Goal: Transaction & Acquisition: Purchase product/service

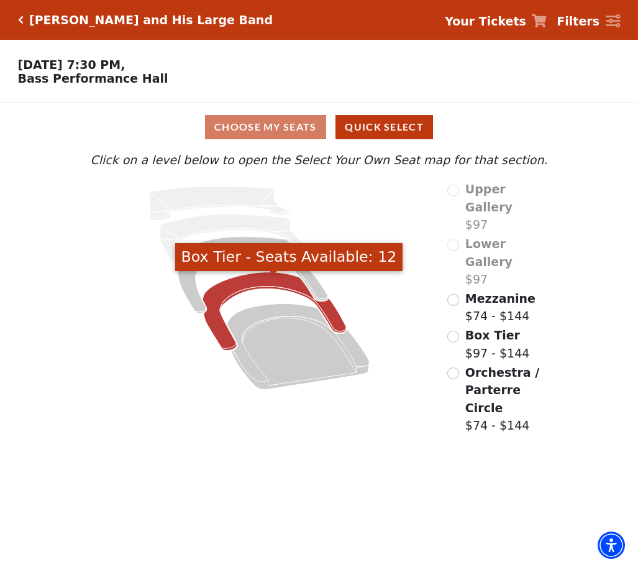
click at [264, 281] on icon "Box Tier - Seats Available: 12" at bounding box center [275, 311] width 144 height 78
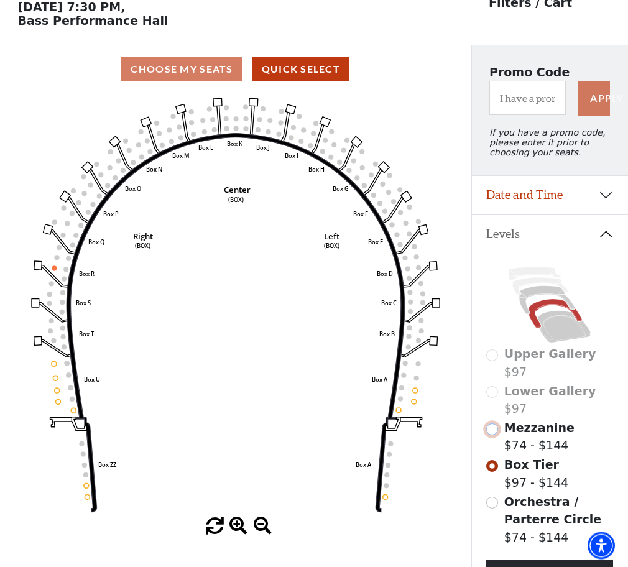
scroll to position [57, 0]
click at [494, 436] on input "Mezzanine$74 - $144\a" at bounding box center [492, 430] width 12 height 12
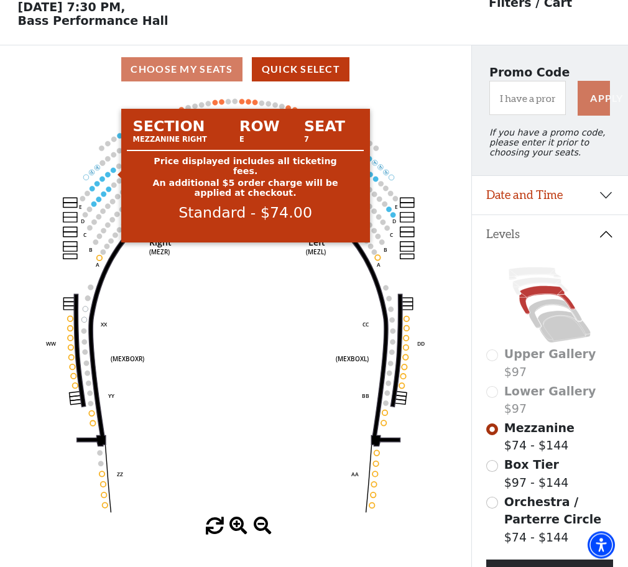
click at [113, 173] on circle at bounding box center [113, 170] width 5 height 5
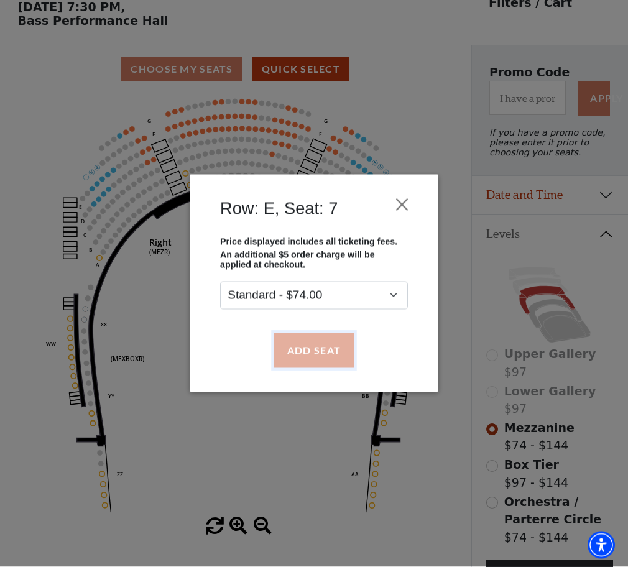
click at [308, 357] on button "Add Seat" at bounding box center [314, 350] width 80 height 35
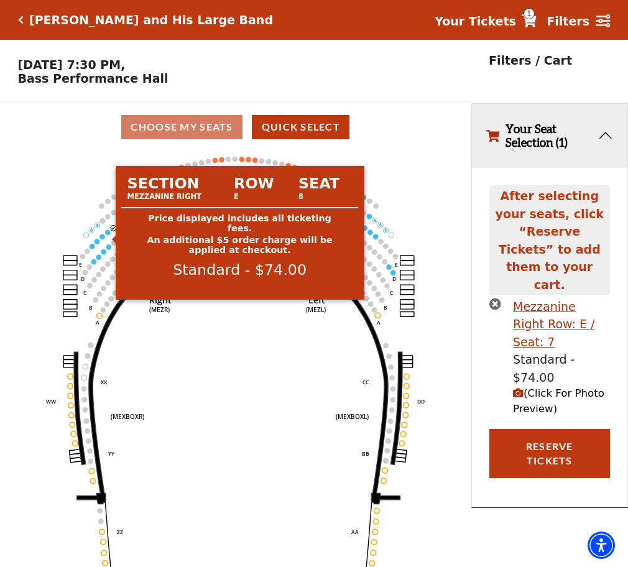
click at [108, 234] on circle at bounding box center [107, 231] width 5 height 5
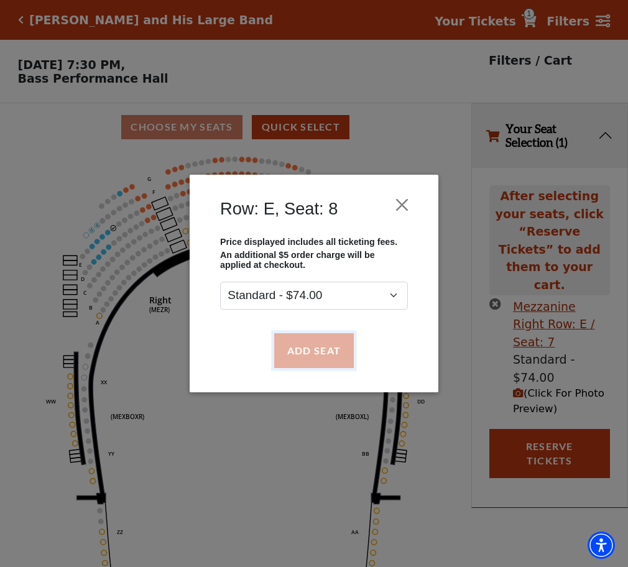
click at [316, 346] on button "Add Seat" at bounding box center [314, 350] width 80 height 35
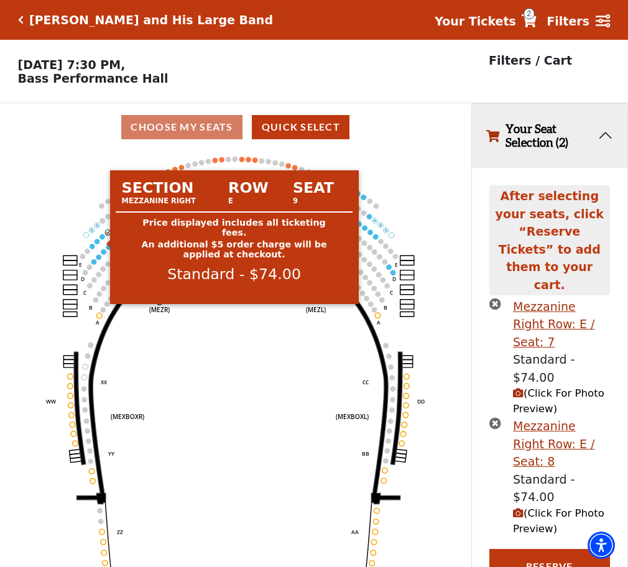
click at [102, 239] on circle at bounding box center [101, 236] width 5 height 5
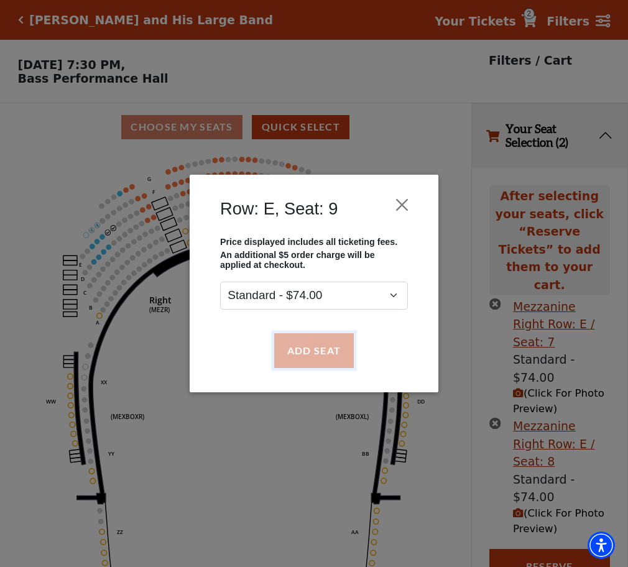
click at [316, 347] on button "Add Seat" at bounding box center [314, 350] width 80 height 35
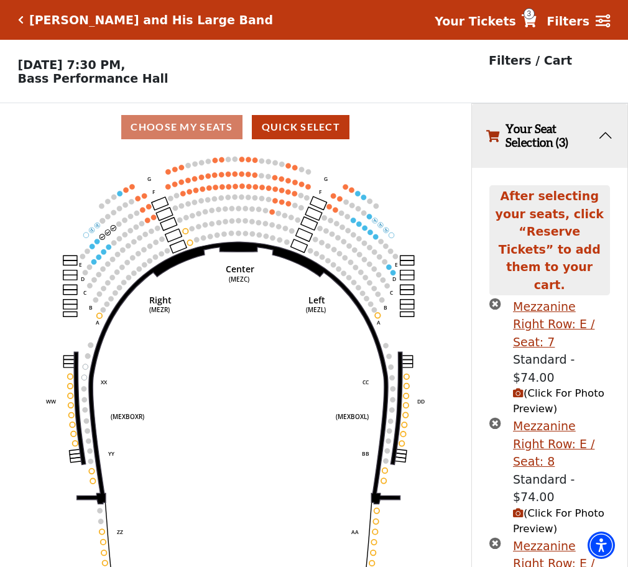
scroll to position [14, 0]
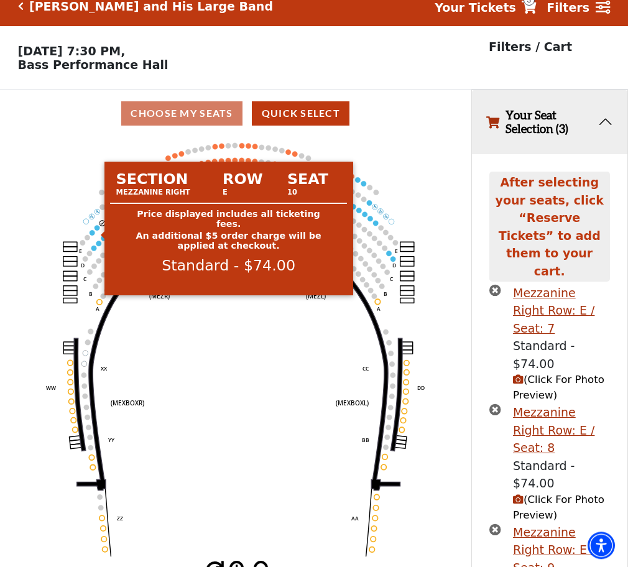
click at [97, 230] on circle at bounding box center [96, 227] width 5 height 5
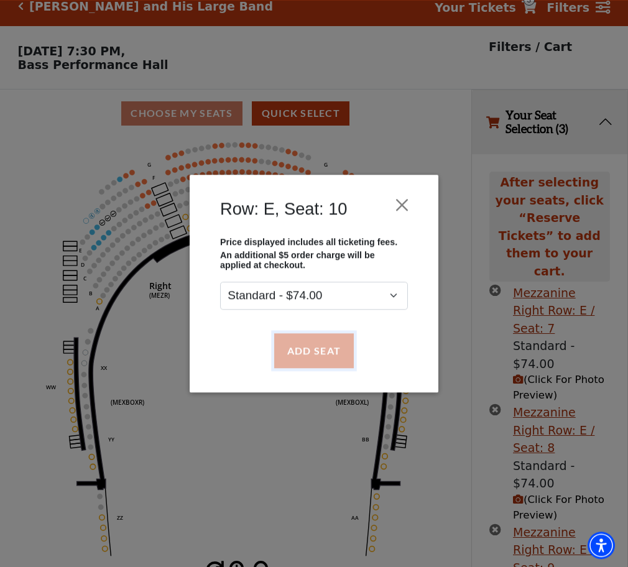
click at [315, 350] on button "Add Seat" at bounding box center [314, 350] width 80 height 35
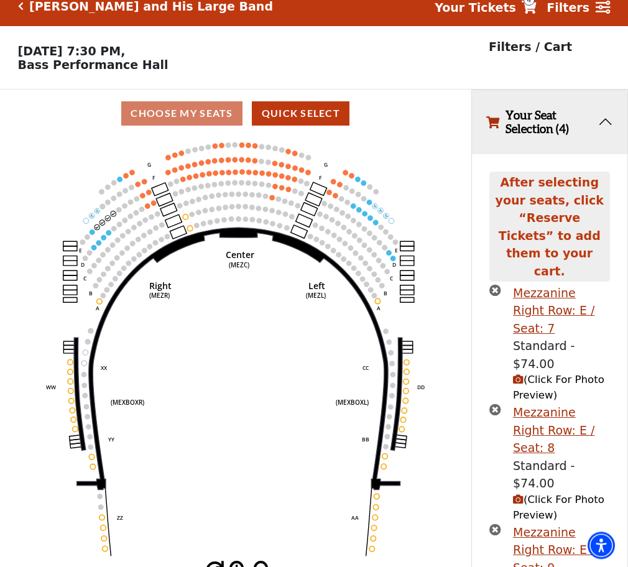
scroll to position [98, 0]
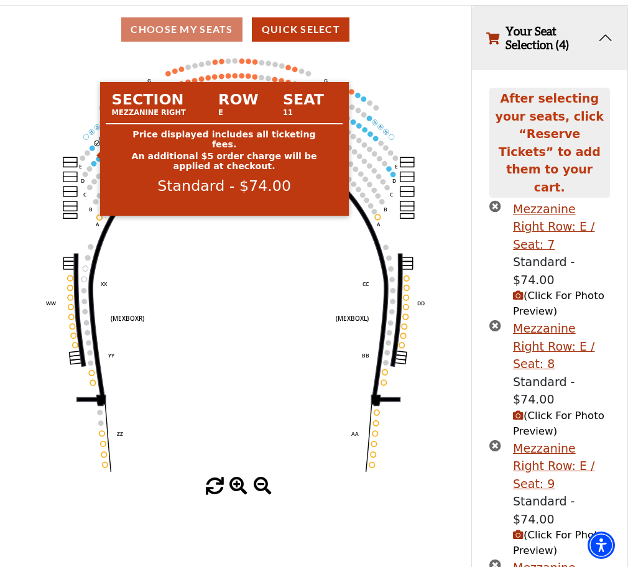
click at [91, 150] on circle at bounding box center [91, 147] width 5 height 5
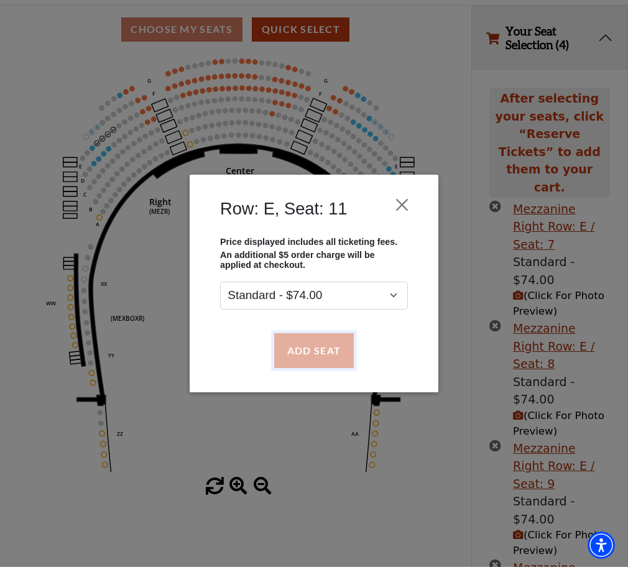
click at [318, 347] on button "Add Seat" at bounding box center [314, 350] width 80 height 35
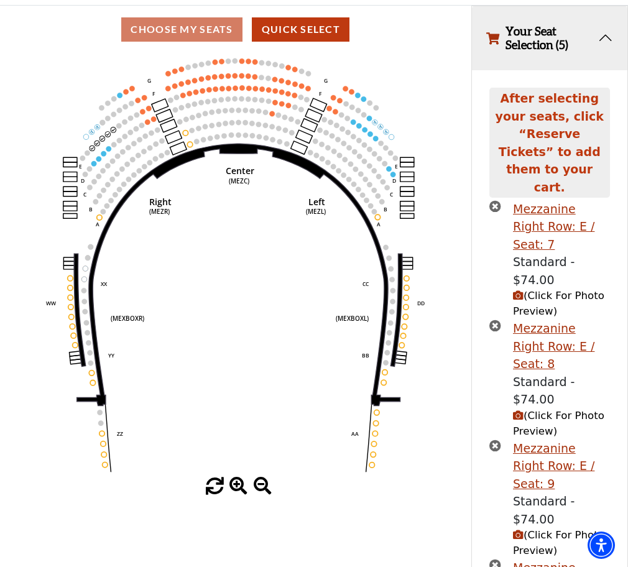
scroll to position [181, 0]
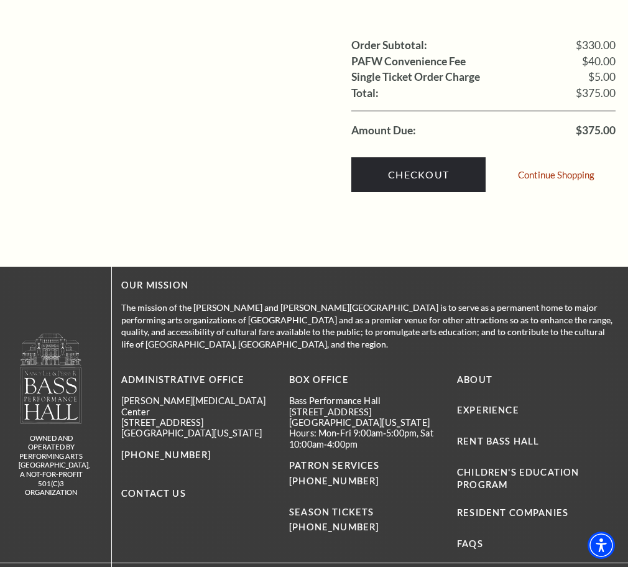
scroll to position [1141, 0]
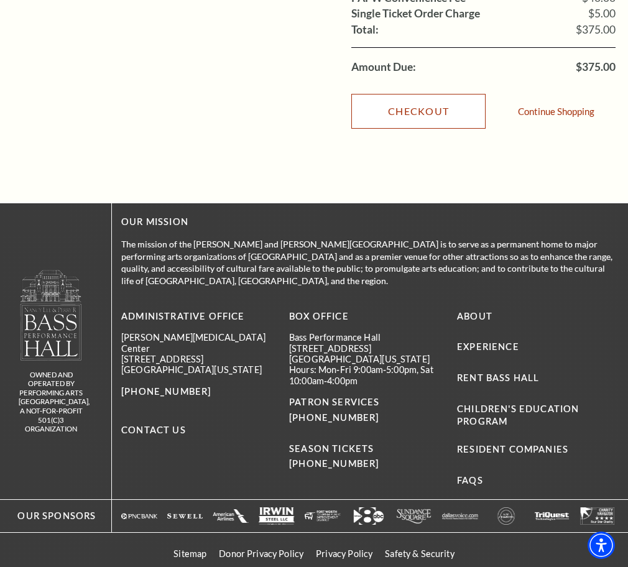
click at [426, 129] on link "Checkout" at bounding box center [418, 111] width 134 height 35
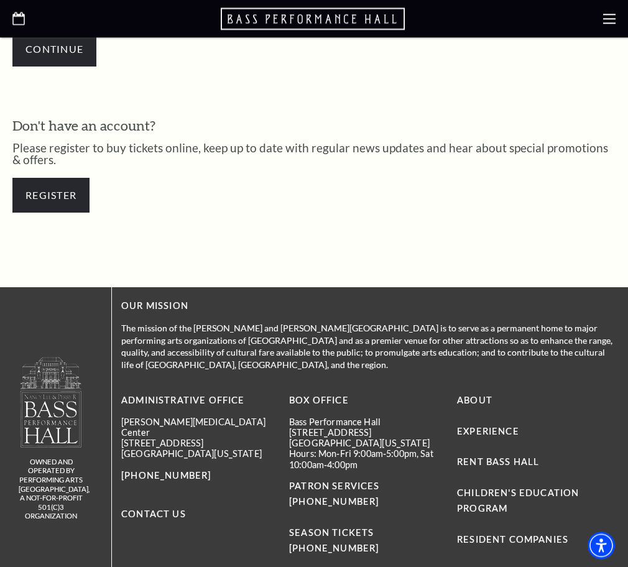
scroll to position [298, 0]
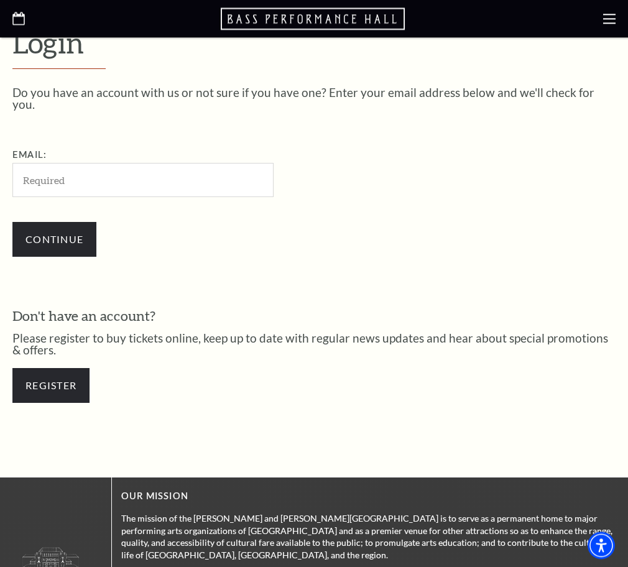
click at [26, 163] on input "Email:" at bounding box center [142, 180] width 261 height 34
paste input "oktuaketesweethn@mail.com"
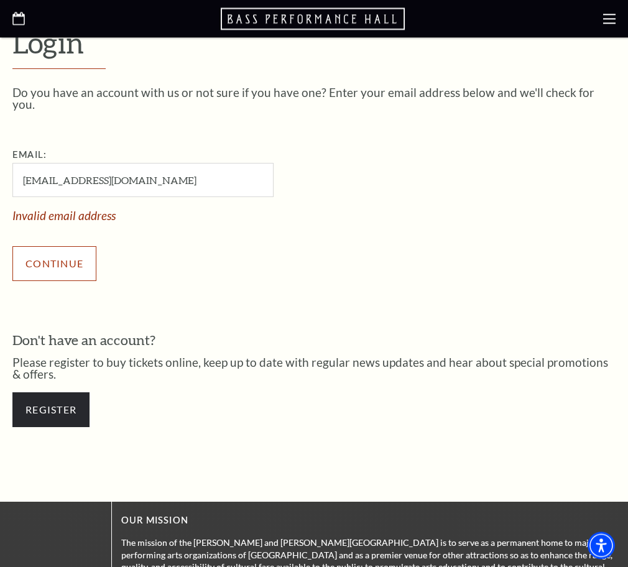
click at [65, 234] on div "Continue" at bounding box center [204, 264] width 385 height 60
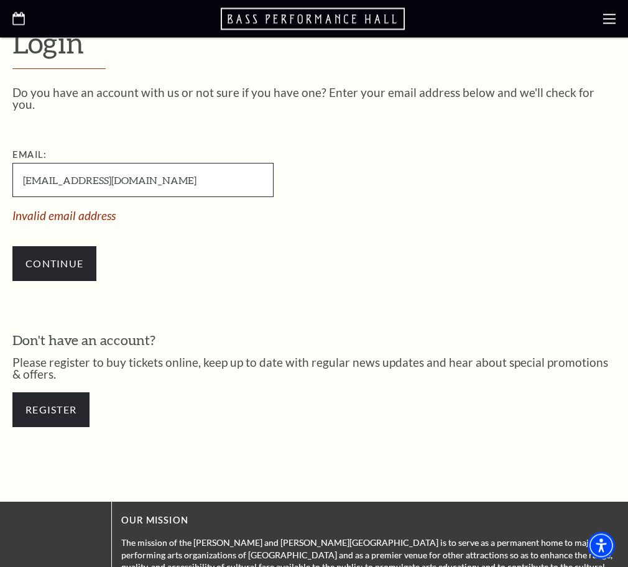
drag, startPoint x: 163, startPoint y: 162, endPoint x: 4, endPoint y: 171, distance: 159.3
click at [12, 169] on input "oktuaketesweethn@mail.com" at bounding box center [142, 180] width 261 height 34
paste input "nodiburiphenttm"
type input "nodiburiphenttm@mail.com"
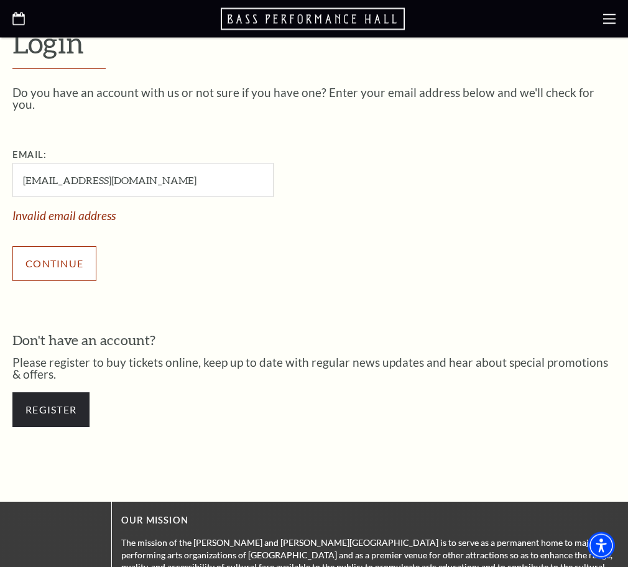
click at [58, 246] on input "Continue" at bounding box center [54, 263] width 84 height 35
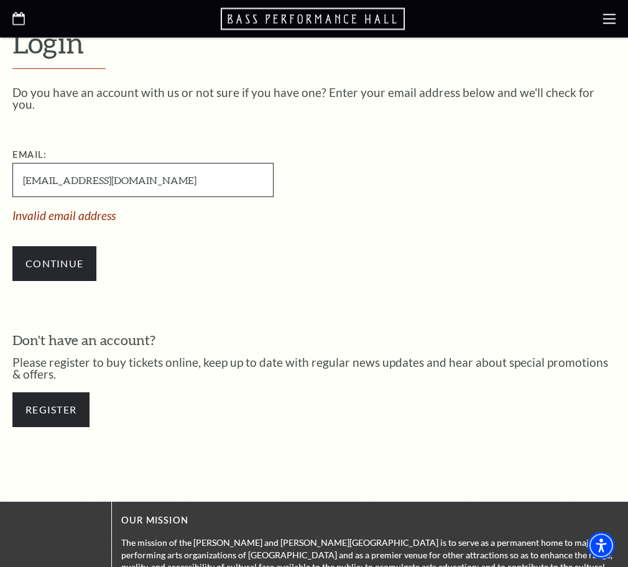
drag, startPoint x: 155, startPoint y: 167, endPoint x: 22, endPoint y: 168, distance: 133.6
click at [22, 168] on input "nodiburiphenttm@mail.com" at bounding box center [142, 180] width 261 height 34
paste input "sundarcrogubacwy@mail.com"
type input "sundarcrogubacwy@mail.com"
drag, startPoint x: 159, startPoint y: 163, endPoint x: 17, endPoint y: 163, distance: 142.3
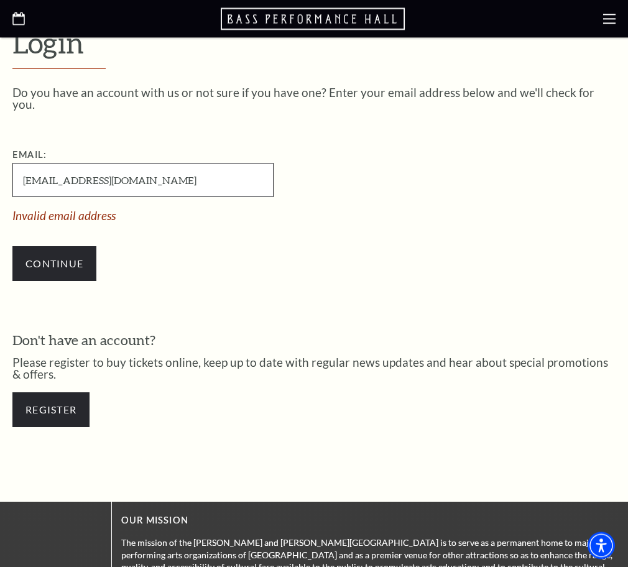
click at [17, 163] on input "sundarcrogubacwy@mail.com" at bounding box center [142, 180] width 261 height 34
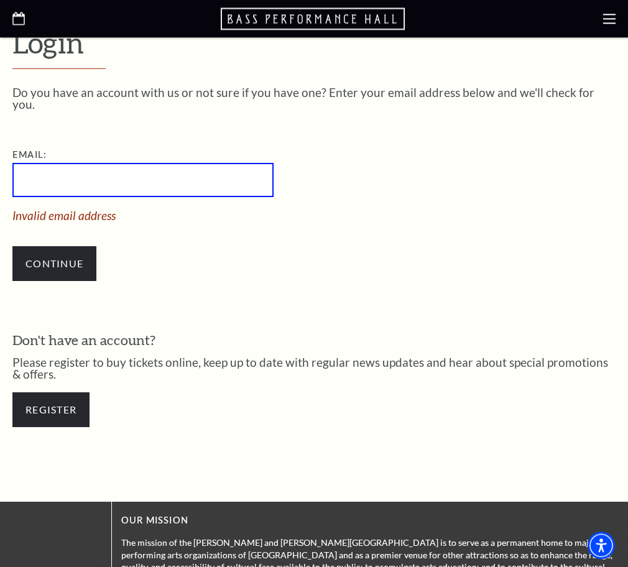
paste input "tarcfrebkotaal8k@mail.com"
type input "tarcfrebkotaal8k@mail.com"
drag, startPoint x: 155, startPoint y: 165, endPoint x: 5, endPoint y: 165, distance: 149.8
click at [12, 165] on input "tarcfrebkotaal8k@mail.com" at bounding box center [142, 180] width 261 height 34
paste input "erejninowith@mail.com"
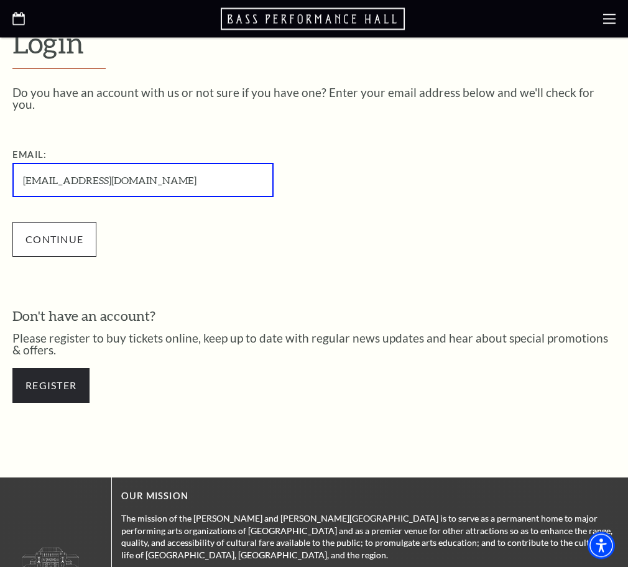
type input "erejninowith@mail.com"
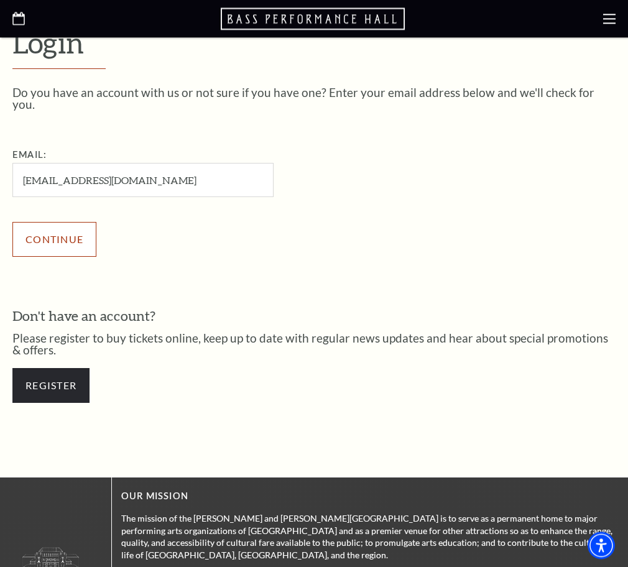
click at [56, 222] on input "Continue" at bounding box center [54, 239] width 84 height 35
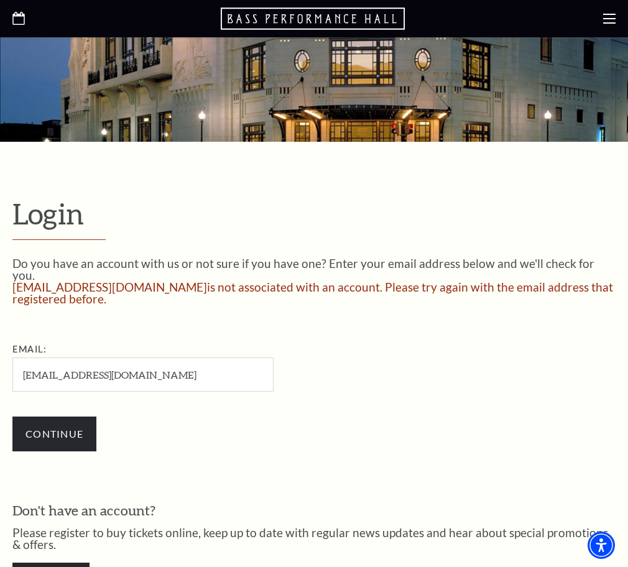
scroll to position [190, 0]
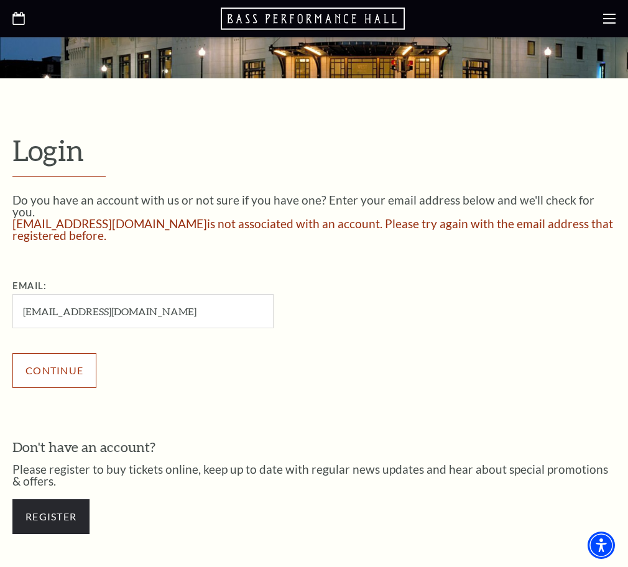
click at [51, 353] on input "Continue" at bounding box center [54, 370] width 84 height 35
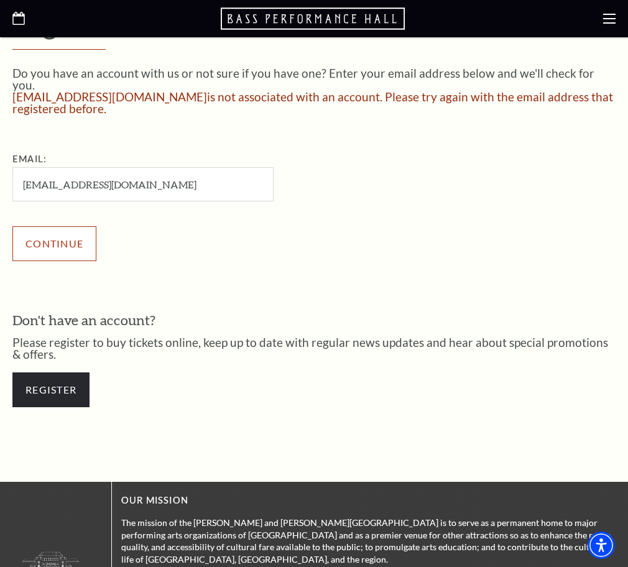
click at [55, 226] on input "Continue" at bounding box center [54, 243] width 84 height 35
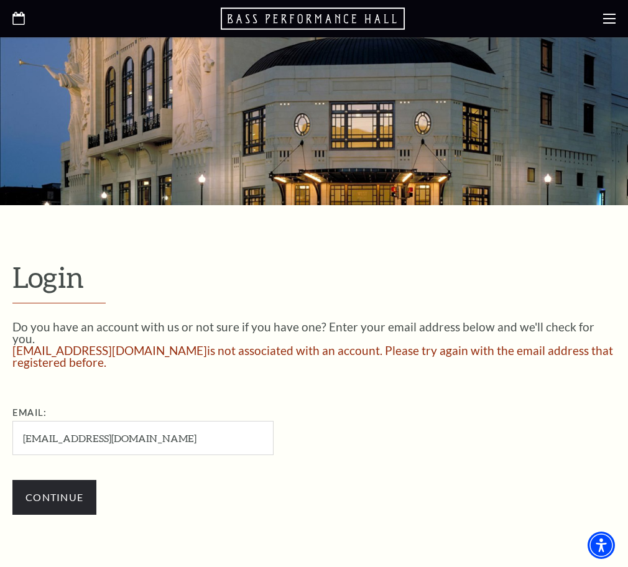
scroll to position [190, 0]
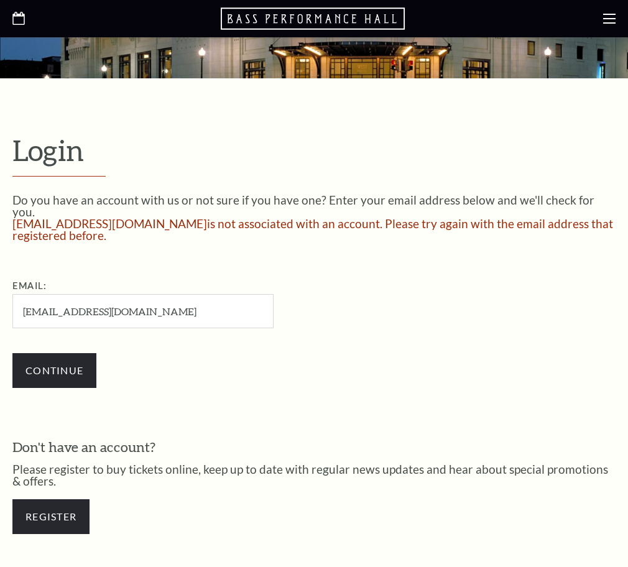
scroll to position [190, 0]
click at [61, 353] on input "Continue" at bounding box center [54, 370] width 84 height 35
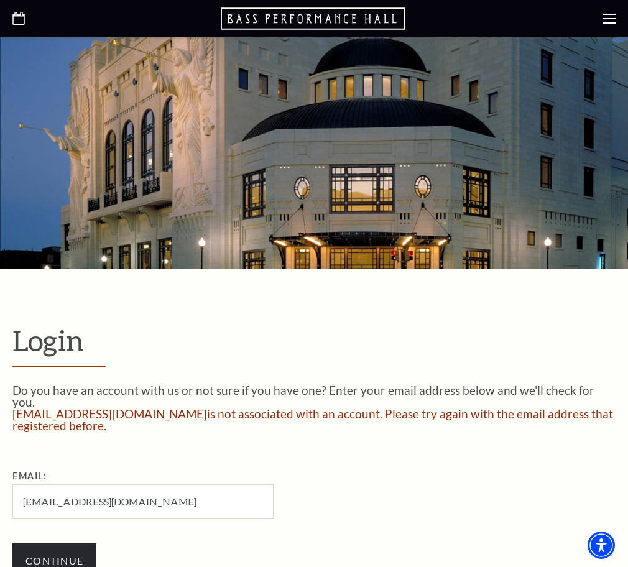
click at [0, 0] on link "Cart (1 item)" at bounding box center [0, 0] width 0 height 0
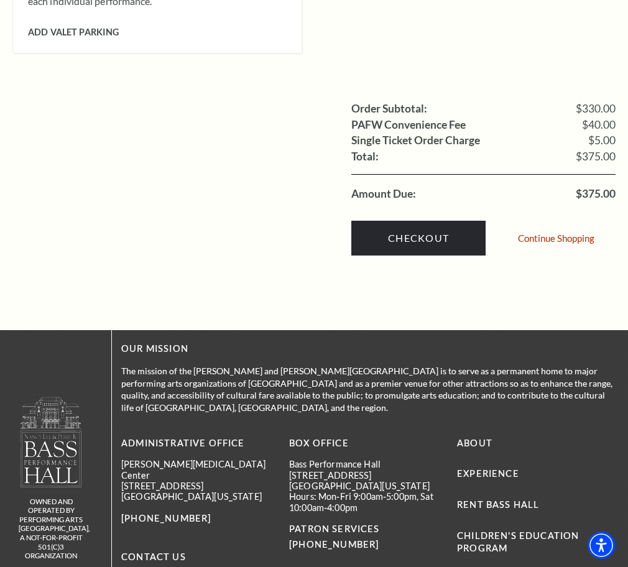
scroll to position [1141, 0]
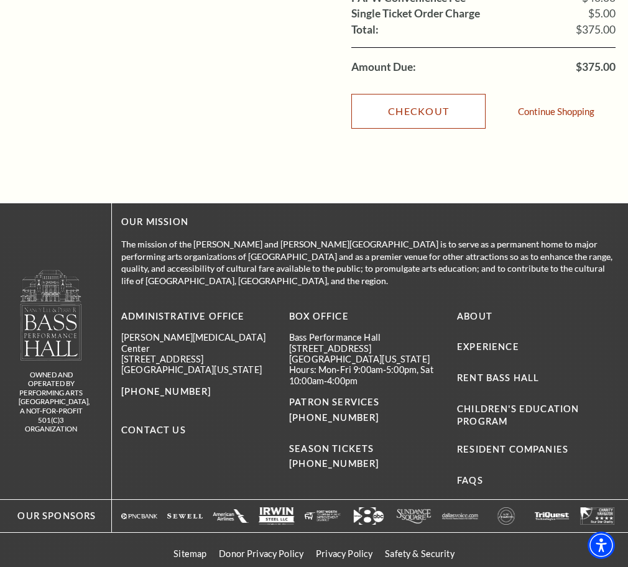
click at [406, 129] on link "Checkout" at bounding box center [418, 111] width 134 height 35
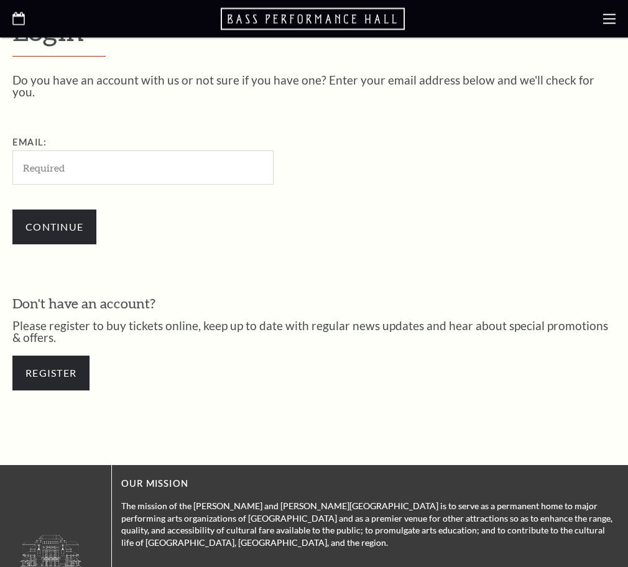
scroll to position [310, 0]
click at [48, 150] on input "Email:" at bounding box center [142, 167] width 261 height 34
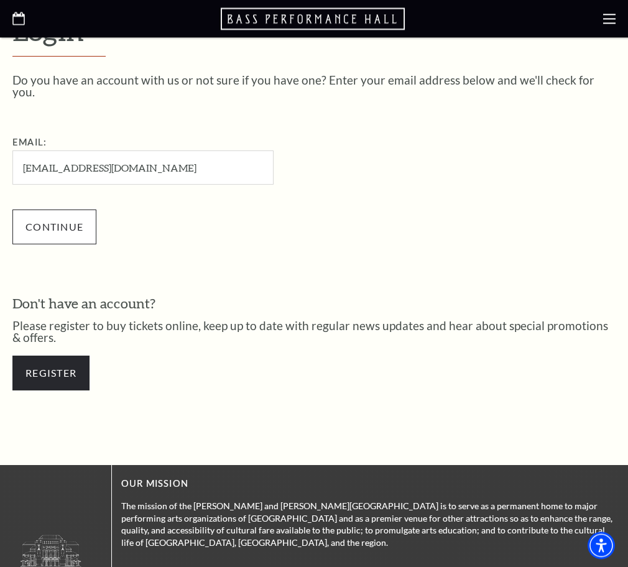
type input "[EMAIL_ADDRESS][DOMAIN_NAME]"
click at [55, 209] on input "Continue" at bounding box center [54, 226] width 84 height 35
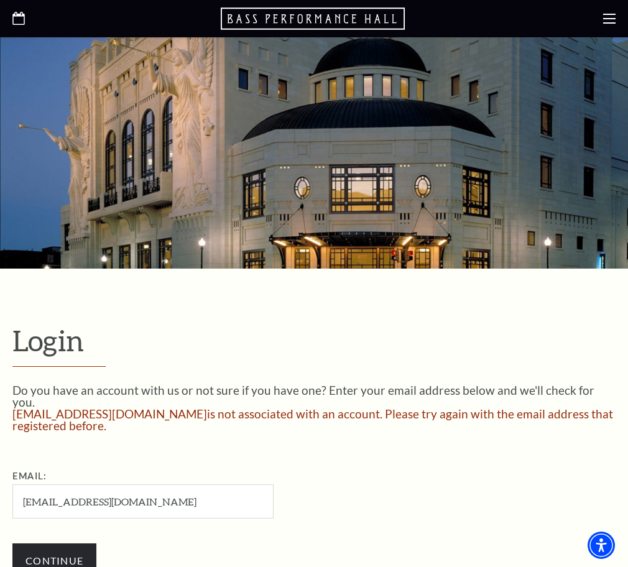
scroll to position [127, 0]
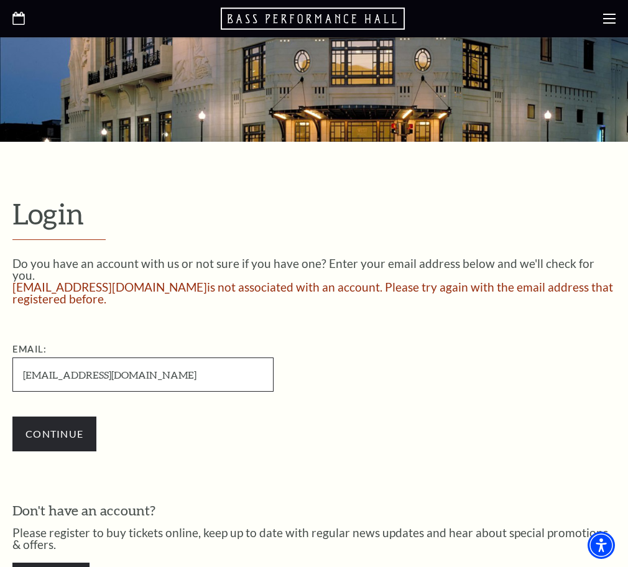
drag, startPoint x: 136, startPoint y: 359, endPoint x: 15, endPoint y: 354, distance: 121.2
click at [15, 357] on input "[EMAIL_ADDRESS][DOMAIN_NAME]" at bounding box center [142, 374] width 261 height 34
paste input "wormcugakulchechc"
type input "[EMAIL_ADDRESS][DOMAIN_NAME]"
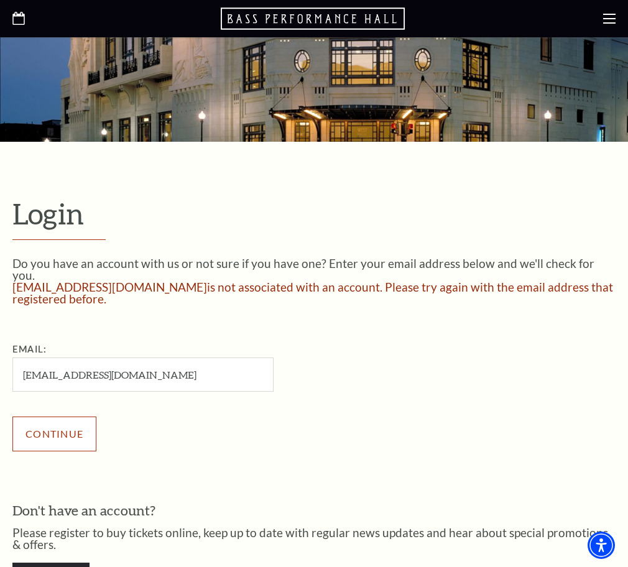
click at [60, 416] on input "Continue" at bounding box center [54, 433] width 84 height 35
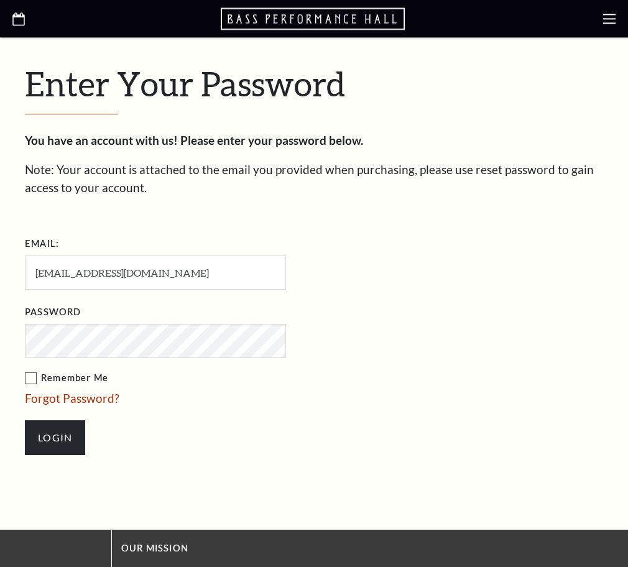
scroll to position [322, 0]
click at [58, 420] on input "Login" at bounding box center [55, 437] width 60 height 35
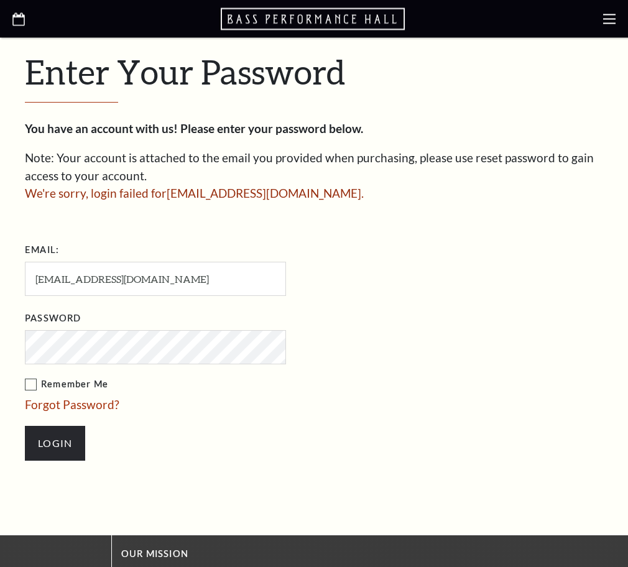
scroll to position [334, 0]
drag, startPoint x: 172, startPoint y: 214, endPoint x: 22, endPoint y: 216, distance: 149.8
click at [25, 262] on input "wormcugakulchechc@mail.com" at bounding box center [155, 279] width 261 height 34
paste input "soundsketonotio6e"
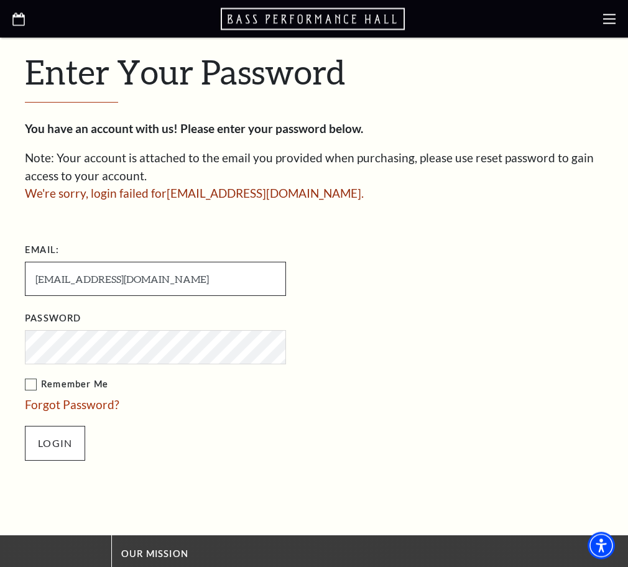
type input "[EMAIL_ADDRESS][DOMAIN_NAME]"
click at [53, 426] on input "Login" at bounding box center [55, 443] width 60 height 35
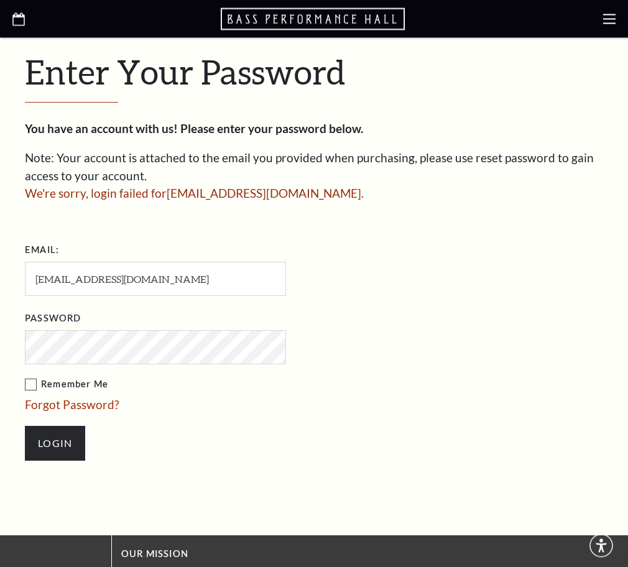
scroll to position [334, 0]
drag, startPoint x: 171, startPoint y: 219, endPoint x: 21, endPoint y: 218, distance: 149.8
click at [25, 262] on input "[EMAIL_ADDRESS][DOMAIN_NAME]" at bounding box center [155, 279] width 261 height 34
paste input "1565pts@g"
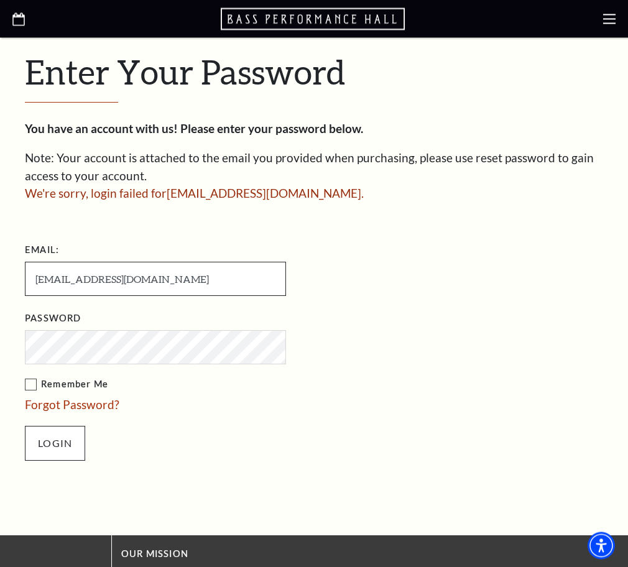
type input "[EMAIL_ADDRESS][DOMAIN_NAME]"
click at [53, 426] on input "Login" at bounding box center [55, 443] width 60 height 35
click at [55, 426] on input "Login" at bounding box center [55, 443] width 60 height 35
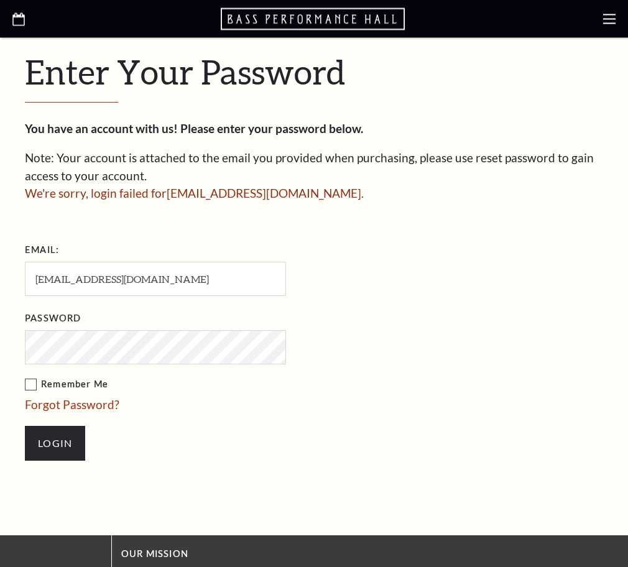
scroll to position [334, 0]
drag, startPoint x: 124, startPoint y: 216, endPoint x: 12, endPoint y: 217, distance: 111.9
click at [25, 262] on input "1565pts@gmail.com" at bounding box center [155, 279] width 261 height 34
paste input "bobrik15@"
type input "bobrik15@mail.com"
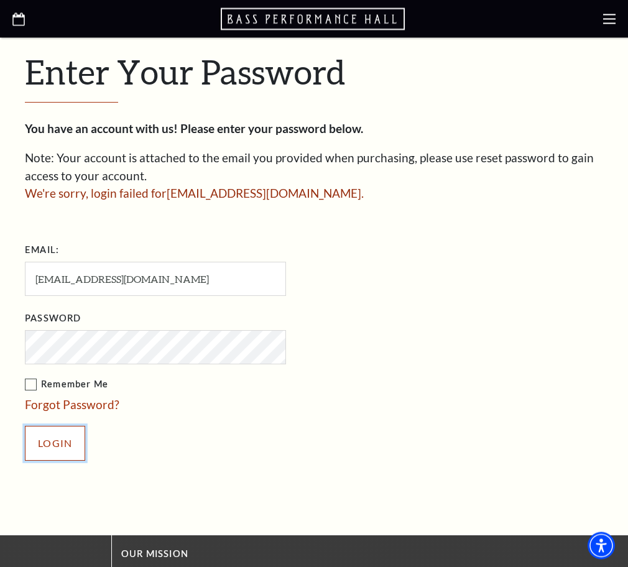
click at [59, 426] on input "Login" at bounding box center [55, 443] width 60 height 35
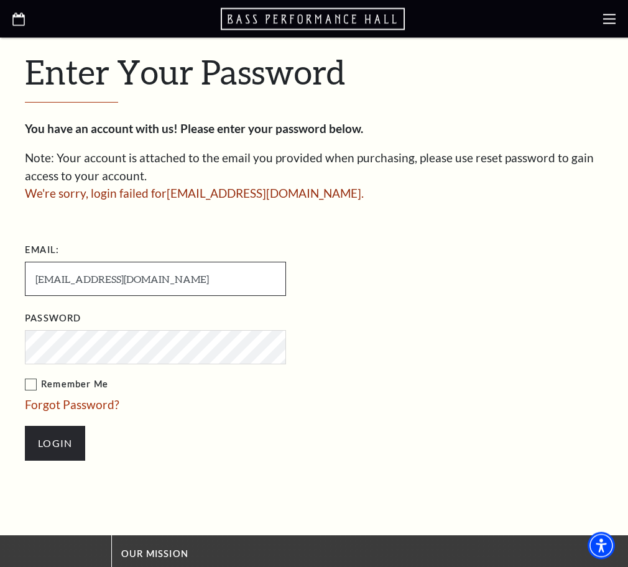
drag, startPoint x: 130, startPoint y: 218, endPoint x: 30, endPoint y: 217, distance: 100.7
click at [30, 262] on input "bobrik15@mail.com" at bounding box center [155, 279] width 261 height 34
paste input "arkod6"
type input "barkod65@mail.com"
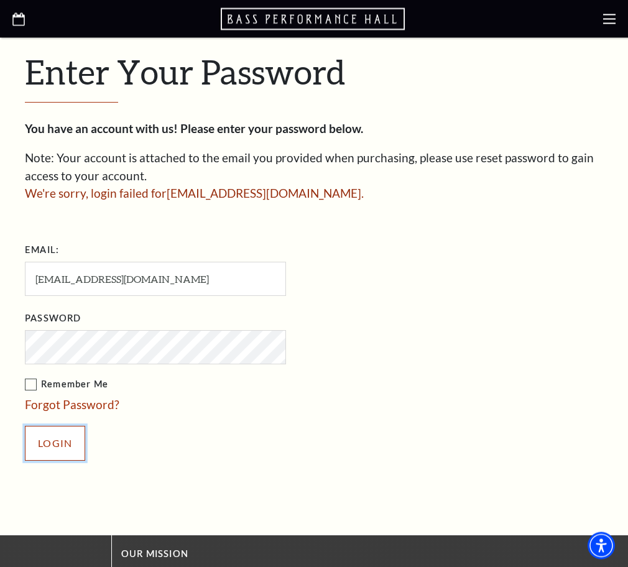
click at [58, 426] on input "Login" at bounding box center [55, 443] width 60 height 35
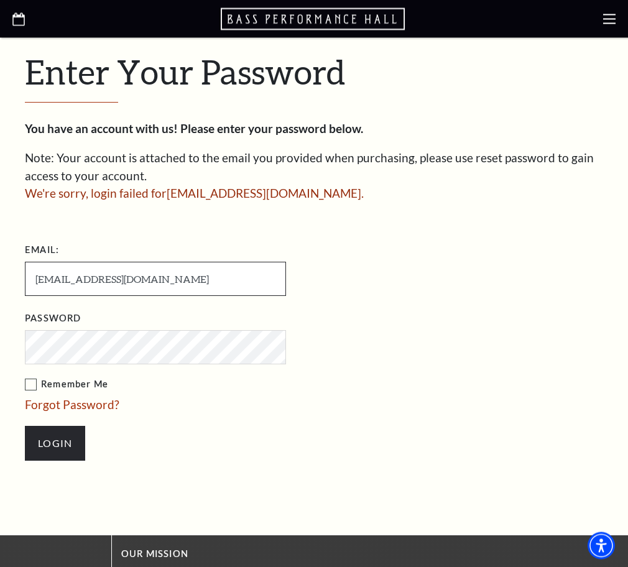
drag, startPoint x: 129, startPoint y: 213, endPoint x: 12, endPoint y: 216, distance: 116.9
click at [25, 262] on input "barkod65@mail.com" at bounding box center [155, 279] width 261 height 34
paste input "15.65.pts@g"
type input "15.65.pts@gmail.com"
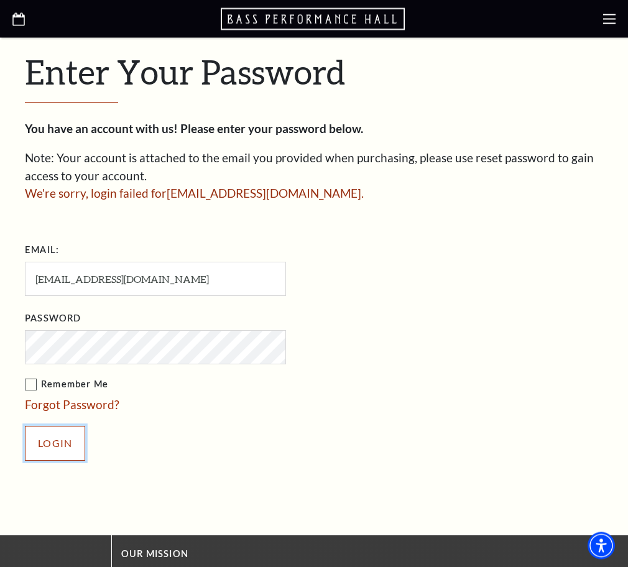
click at [47, 426] on input "Login" at bounding box center [55, 443] width 60 height 35
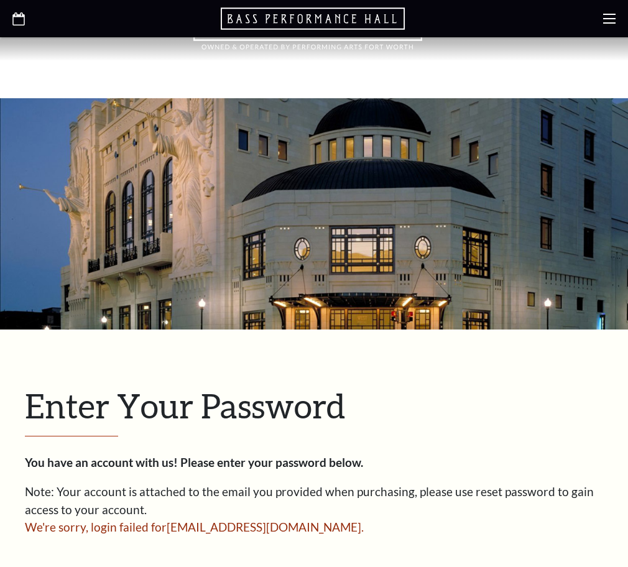
scroll to position [334, 0]
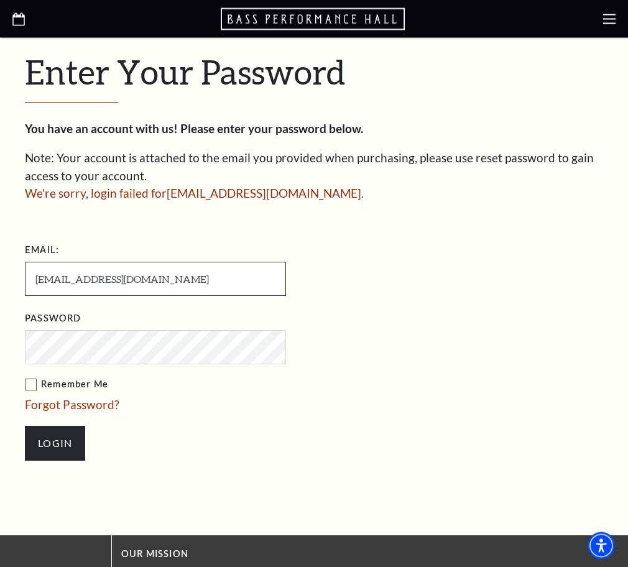
drag, startPoint x: 109, startPoint y: 216, endPoint x: 18, endPoint y: 216, distance: 90.7
click at [25, 262] on input "[EMAIL_ADDRESS][DOMAIN_NAME]" at bounding box center [155, 279] width 261 height 34
paste input "text"
type input "[EMAIL_ADDRESS][DOMAIN_NAME]"
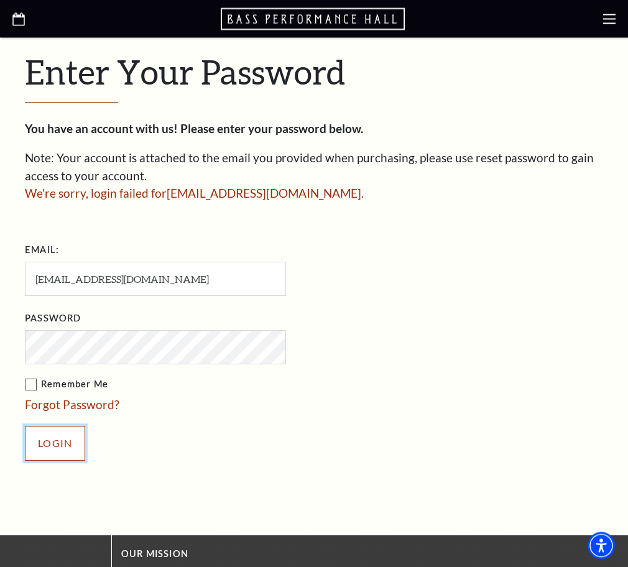
click at [40, 426] on input "Login" at bounding box center [55, 443] width 60 height 35
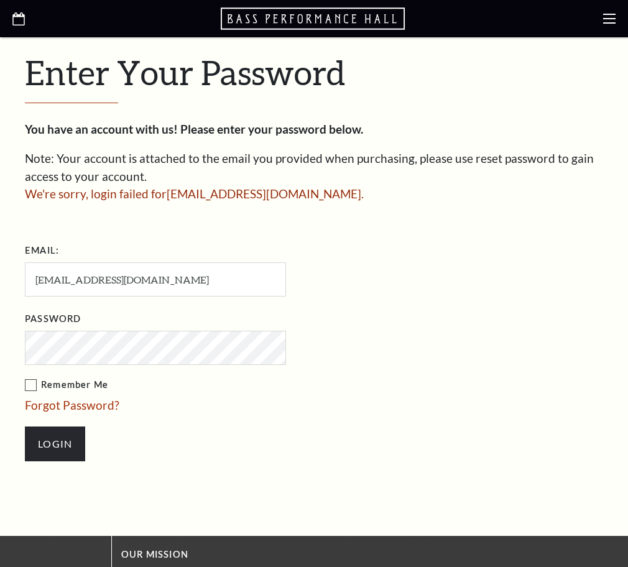
scroll to position [333, 0]
drag, startPoint x: 130, startPoint y: 216, endPoint x: 16, endPoint y: 215, distance: 114.3
click at [25, 262] on input "[EMAIL_ADDRESS][DOMAIN_NAME]" at bounding box center [155, 279] width 261 height 34
click at [47, 426] on input "Login" at bounding box center [55, 443] width 60 height 35
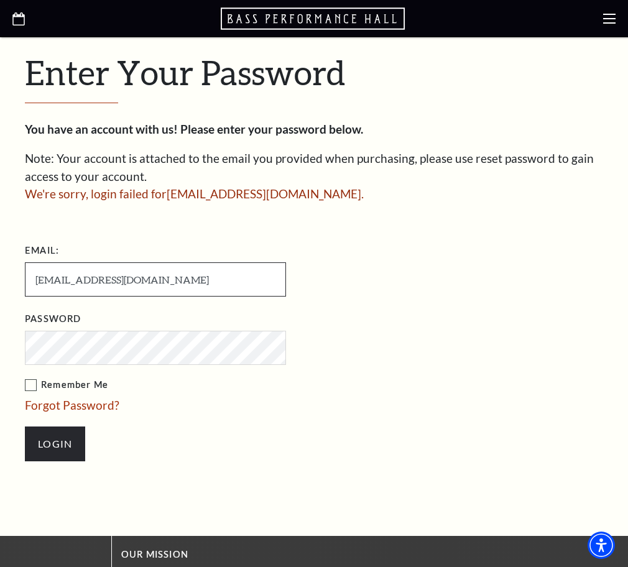
drag, startPoint x: 127, startPoint y: 216, endPoint x: 31, endPoint y: 206, distance: 96.8
click at [31, 262] on input "1565.pts@gmail.com" at bounding box center [155, 279] width 261 height 34
paste input ".565"
type input "1.565pts@gmail.com"
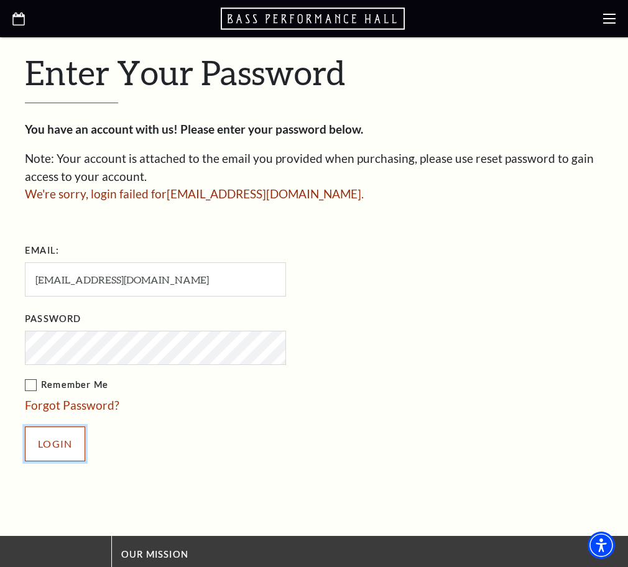
click at [63, 426] on input "Login" at bounding box center [55, 443] width 60 height 35
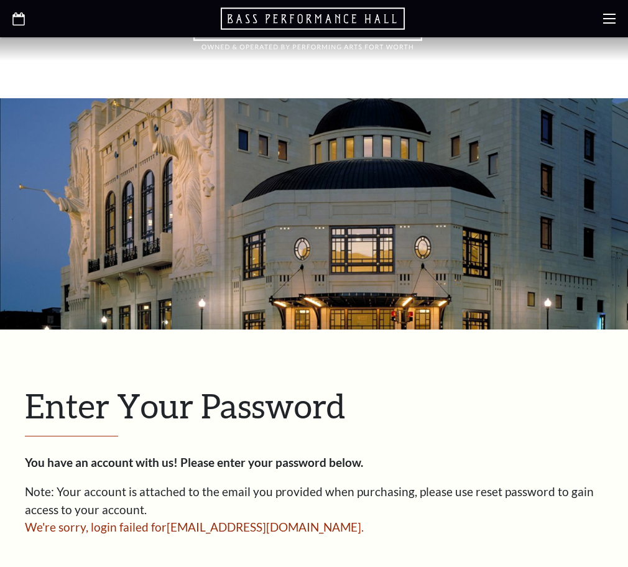
scroll to position [334, 0]
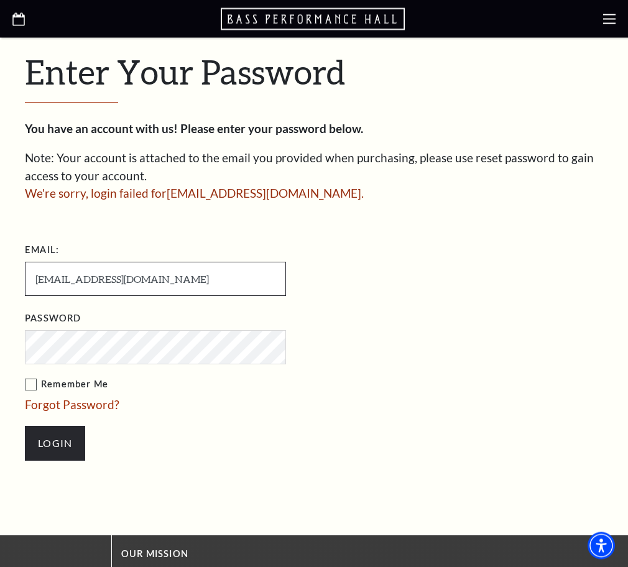
drag, startPoint x: 110, startPoint y: 210, endPoint x: 27, endPoint y: 208, distance: 83.3
click at [27, 262] on input "1.565pts@gmail.com" at bounding box center [155, 279] width 261 height 34
paste input "[EMAIL_ADDRESS][DOMAIN_NAME]"
type input "[EMAIL_ADDRESS][DOMAIN_NAME]"
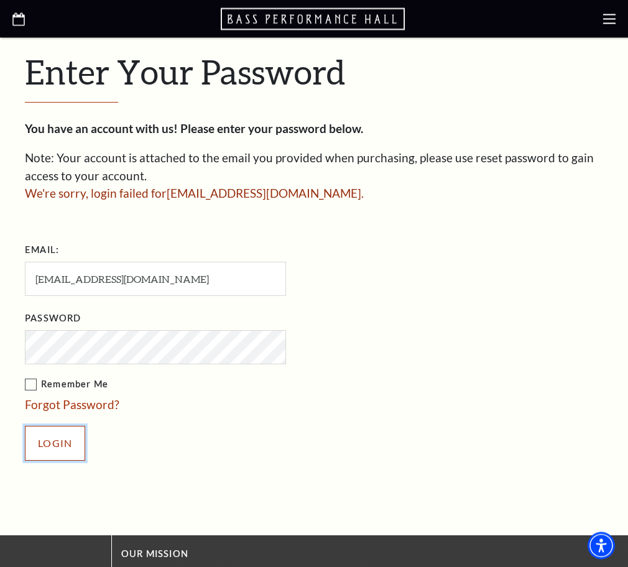
click at [48, 426] on input "Login" at bounding box center [55, 443] width 60 height 35
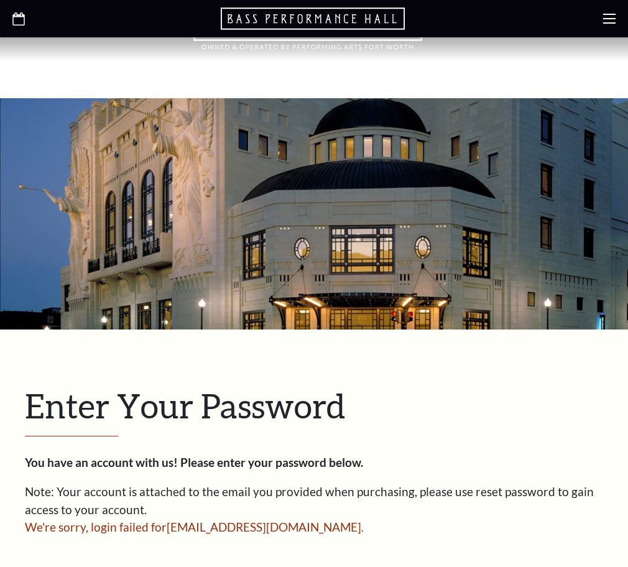
scroll to position [334, 0]
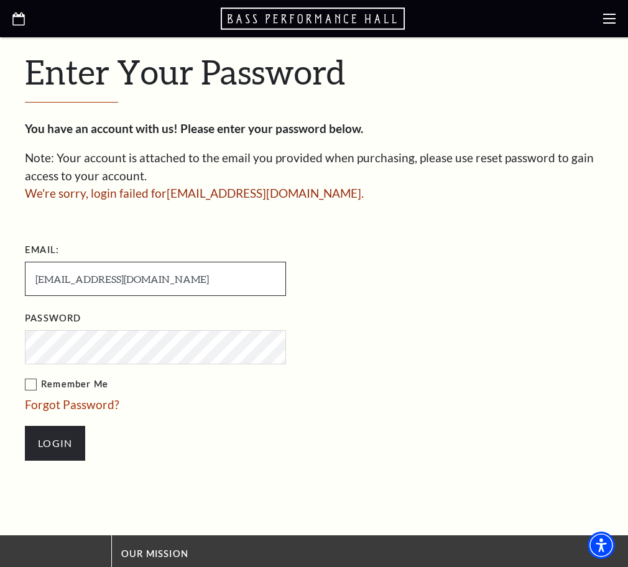
drag, startPoint x: 152, startPoint y: 210, endPoint x: 2, endPoint y: 209, distance: 150.4
click at [25, 262] on input "[EMAIL_ADDRESS][DOMAIN_NAME]" at bounding box center [155, 279] width 261 height 34
paste input "[EMAIL_ADDRESS][DOMAIN_NAME]"
type input "[EMAIL_ADDRESS][DOMAIN_NAME]"
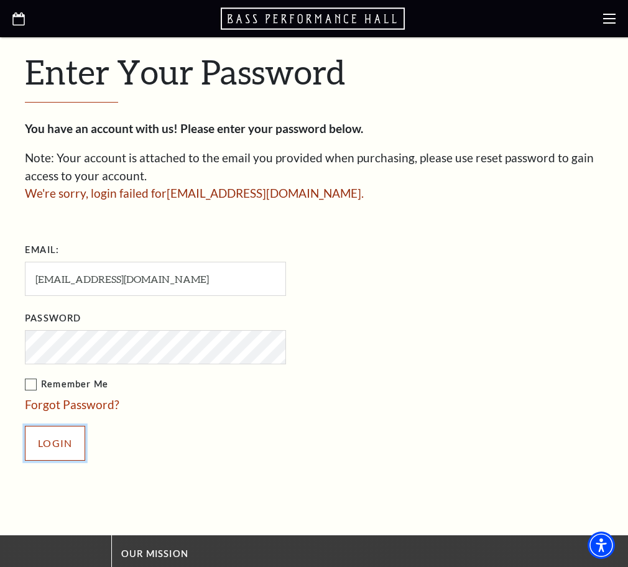
click at [55, 426] on input "Login" at bounding box center [55, 443] width 60 height 35
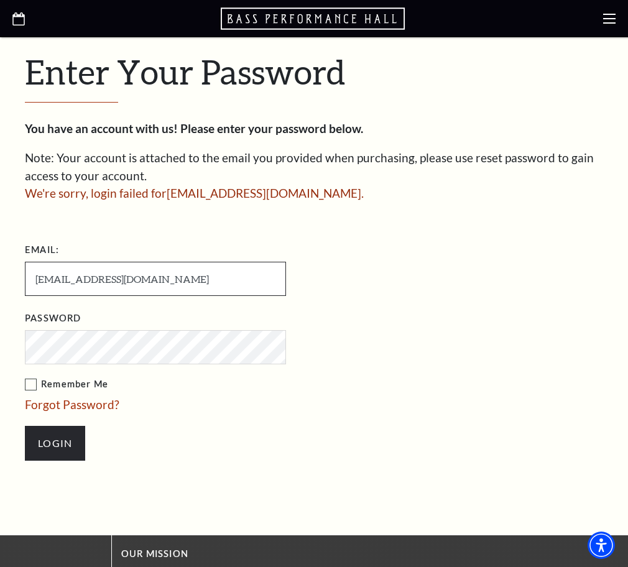
drag, startPoint x: 126, startPoint y: 215, endPoint x: 20, endPoint y: 211, distance: 106.3
click at [25, 262] on input "1.5.65pt@gmail.com" at bounding box center [155, 279] width 261 height 34
paste input "56."
type input "[EMAIL_ADDRESS][DOMAIN_NAME]"
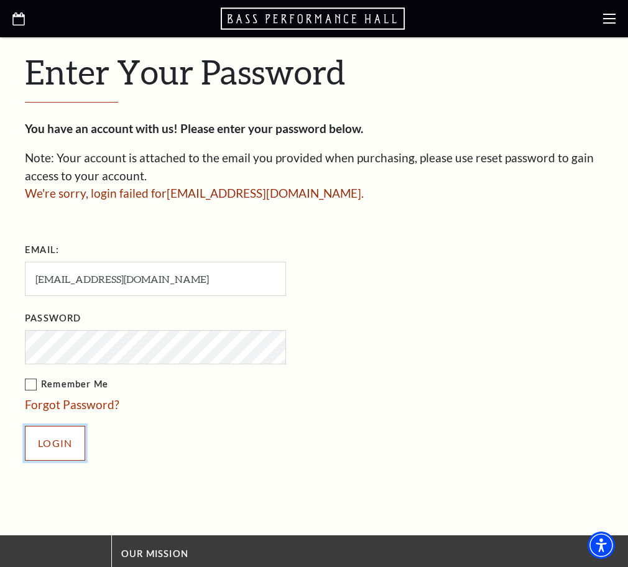
click at [58, 426] on input "Login" at bounding box center [55, 443] width 60 height 35
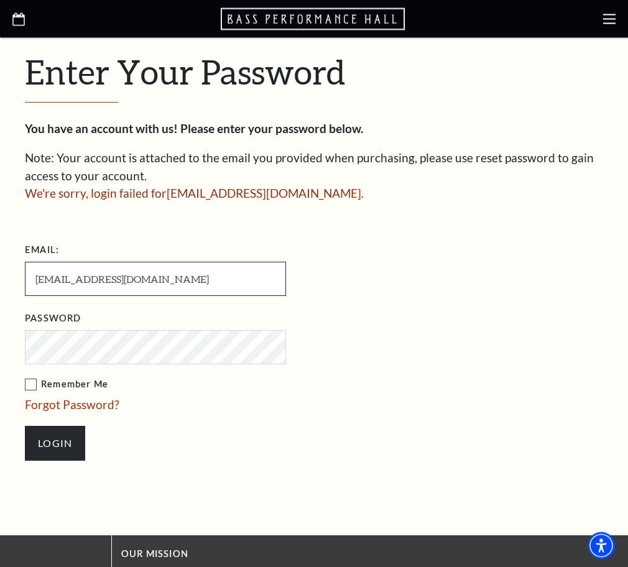
drag, startPoint x: 124, startPoint y: 214, endPoint x: 25, endPoint y: 211, distance: 98.9
click at [25, 262] on input "[EMAIL_ADDRESS][DOMAIN_NAME]" at bounding box center [155, 279] width 261 height 34
paste input "johnsim81@"
type input "[EMAIL_ADDRESS][DOMAIN_NAME]"
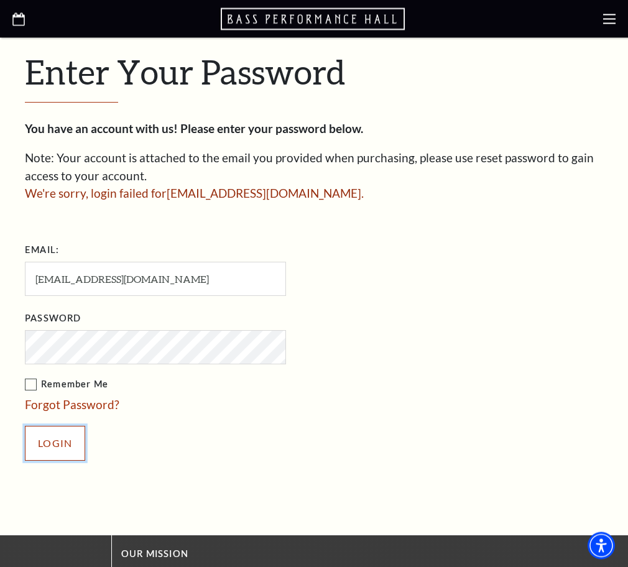
click at [50, 426] on input "Login" at bounding box center [55, 443] width 60 height 35
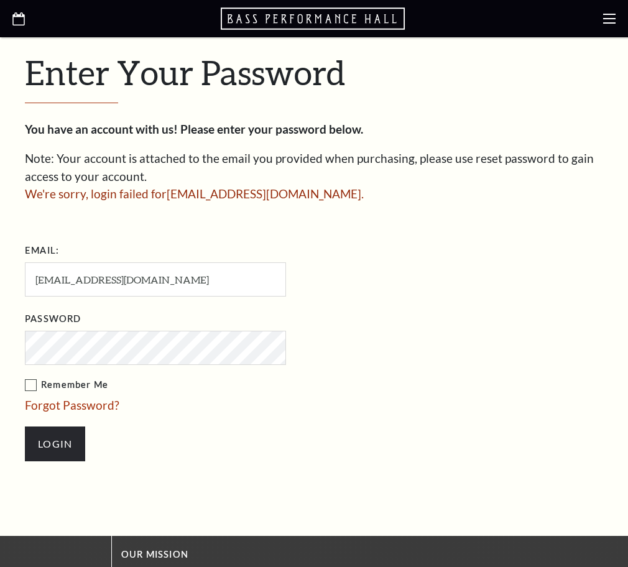
scroll to position [333, 0]
drag, startPoint x: 134, startPoint y: 215, endPoint x: 9, endPoint y: 211, distance: 125.0
click at [25, 262] on input "johnsim81@mail.com" at bounding box center [155, 279] width 261 height 34
paste input "tina.look15@g"
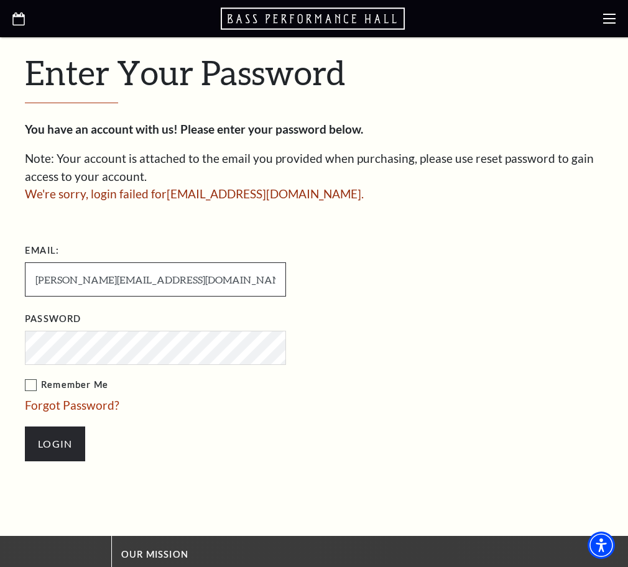
type input "tina.look15@gmail.com"
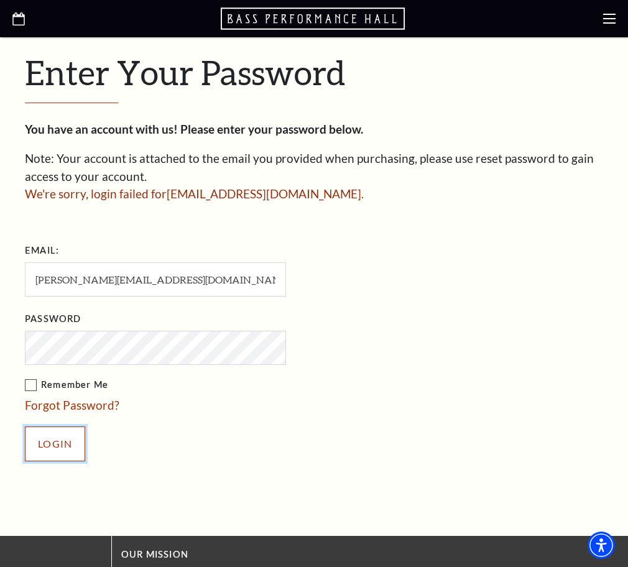
click at [58, 426] on input "Login" at bounding box center [55, 443] width 60 height 35
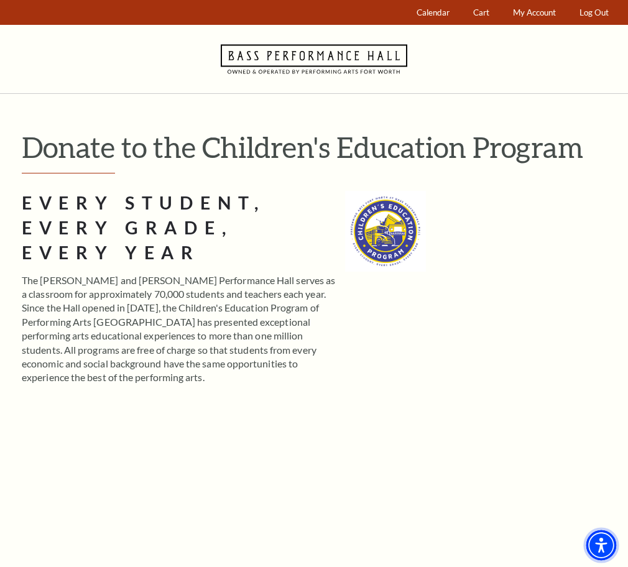
click at [593, 526] on span "Accessibility Menu" at bounding box center [600, 544] width 43 height 43
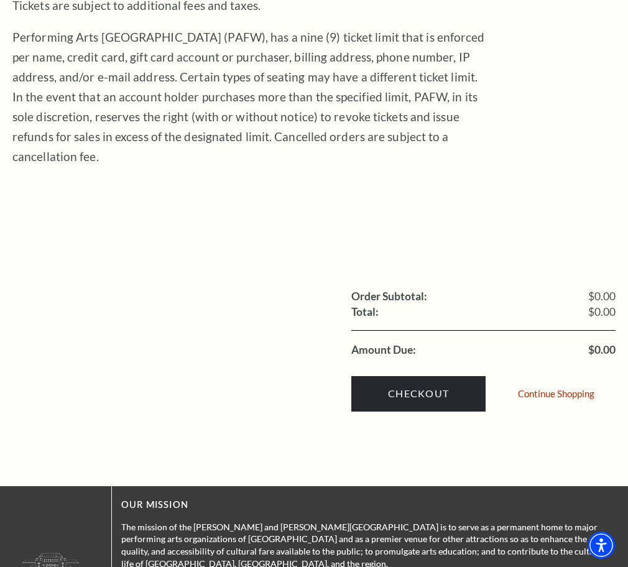
scroll to position [317, 0]
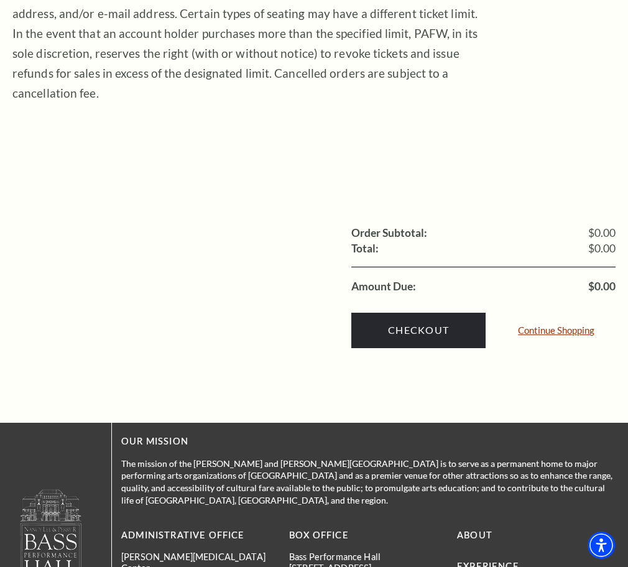
click at [564, 335] on link "Continue Shopping" at bounding box center [556, 330] width 76 height 9
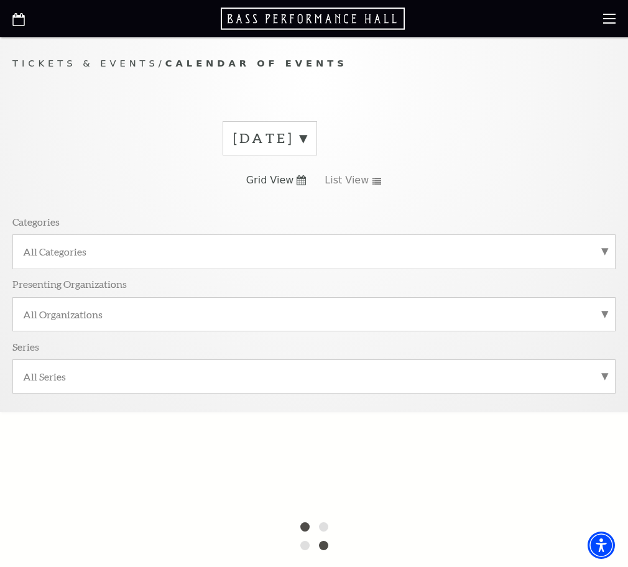
click at [0, 0] on link "My Account" at bounding box center [0, 0] width 0 height 0
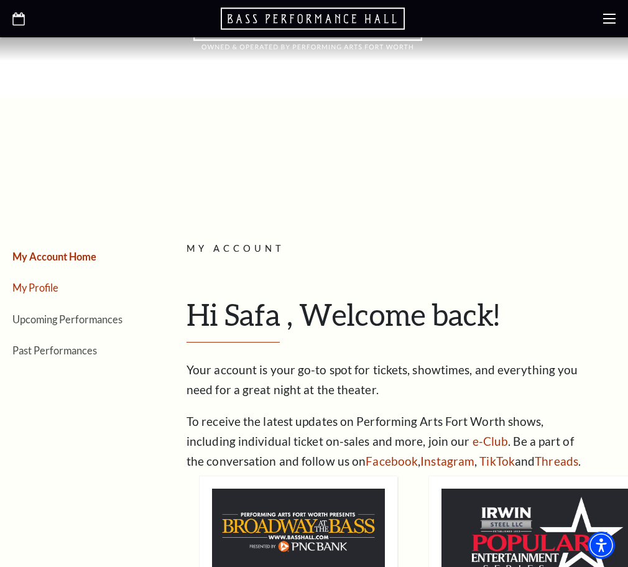
click at [58, 281] on link "My Profile" at bounding box center [35, 287] width 46 height 12
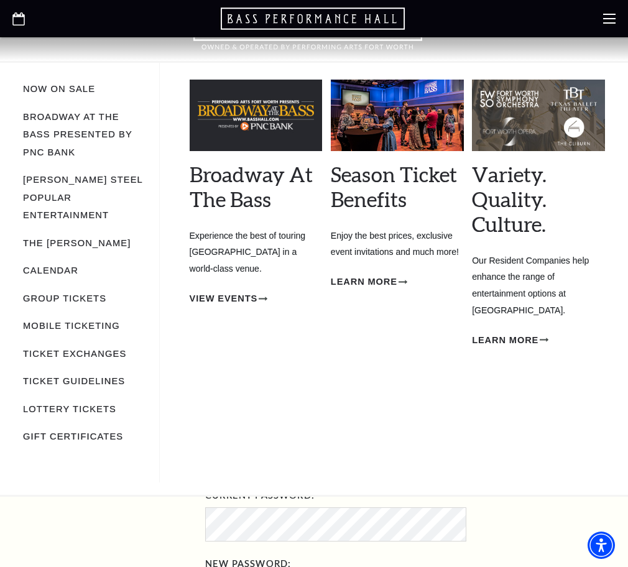
click at [52, 27] on p "Tickets & Events" at bounding box center [50, 20] width 76 height 14
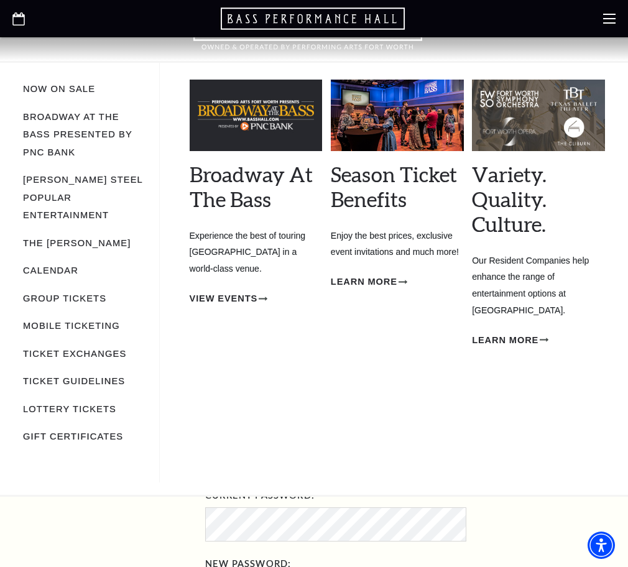
click at [91, 18] on use at bounding box center [94, 16] width 6 height 3
click at [50, 27] on p "Tickets & Events" at bounding box center [50, 20] width 76 height 14
click at [61, 94] on link "Now On Sale" at bounding box center [59, 89] width 72 height 10
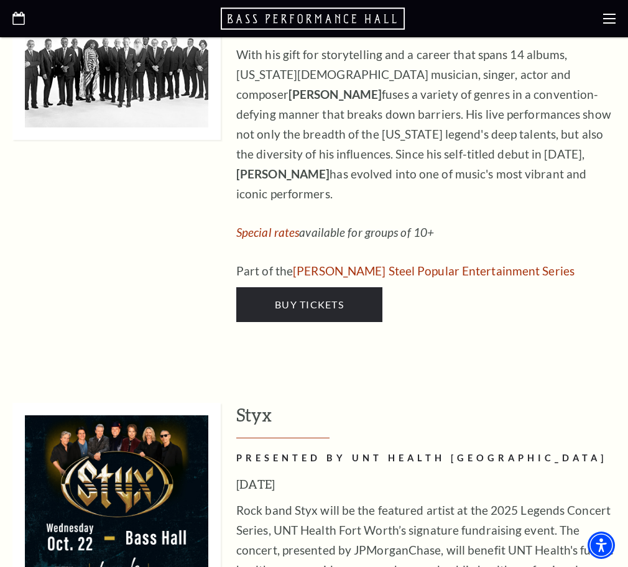
scroll to position [1775, 0]
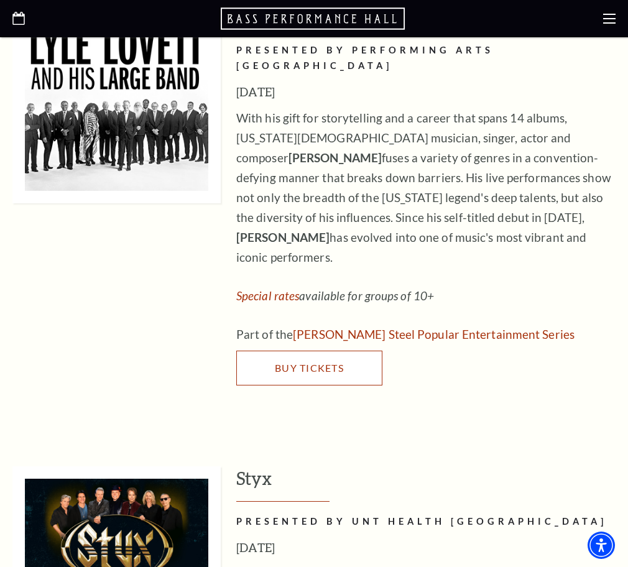
click at [344, 373] on span "Buy Tickets" at bounding box center [309, 368] width 69 height 12
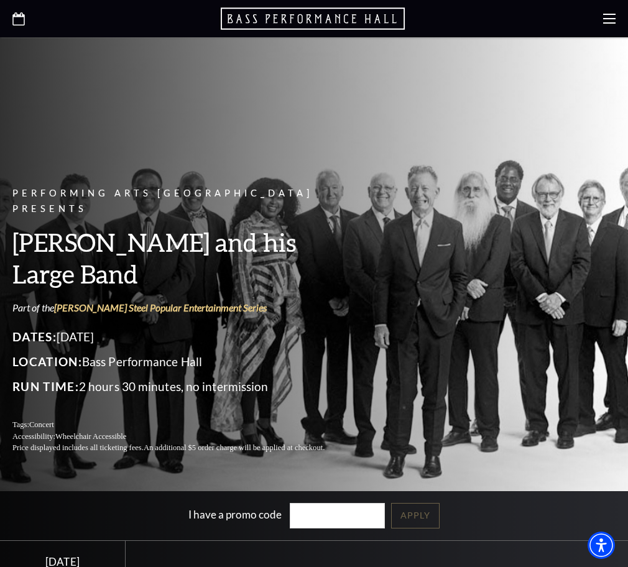
scroll to position [63, 0]
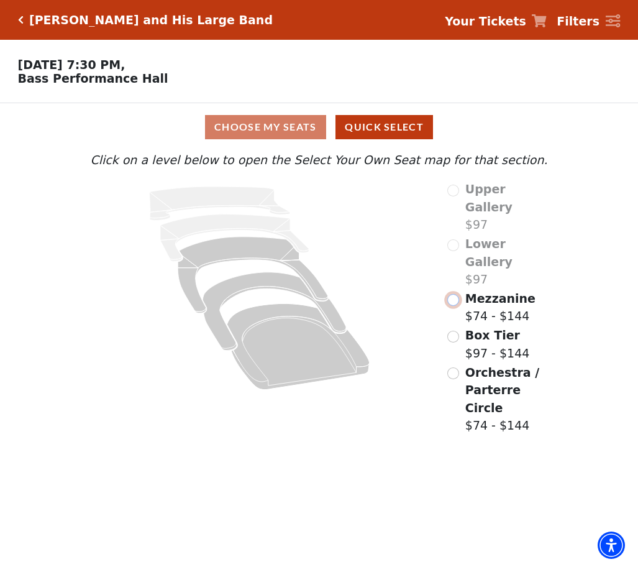
click at [457, 294] on input "Mezzanine$74 - $144\a" at bounding box center [453, 300] width 12 height 12
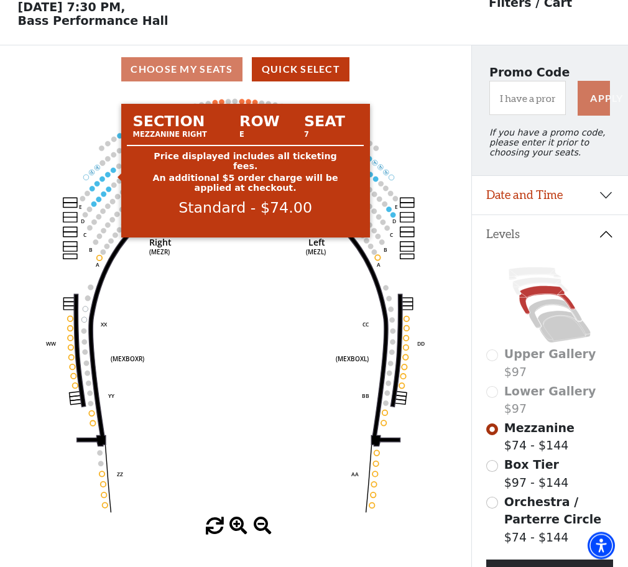
scroll to position [57, 0]
click at [114, 173] on circle at bounding box center [113, 170] width 5 height 5
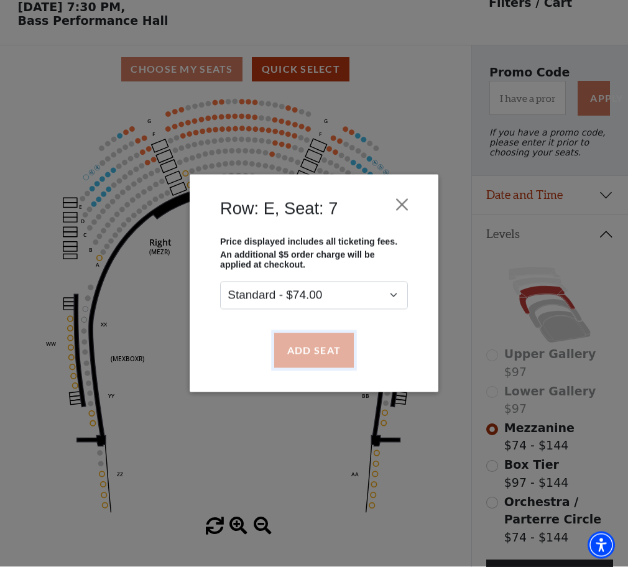
click at [306, 350] on button "Add Seat" at bounding box center [314, 350] width 80 height 35
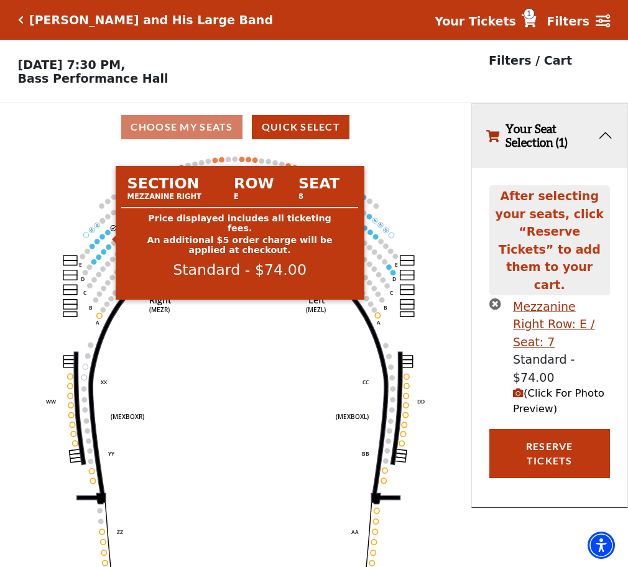
click at [109, 234] on circle at bounding box center [107, 231] width 5 height 5
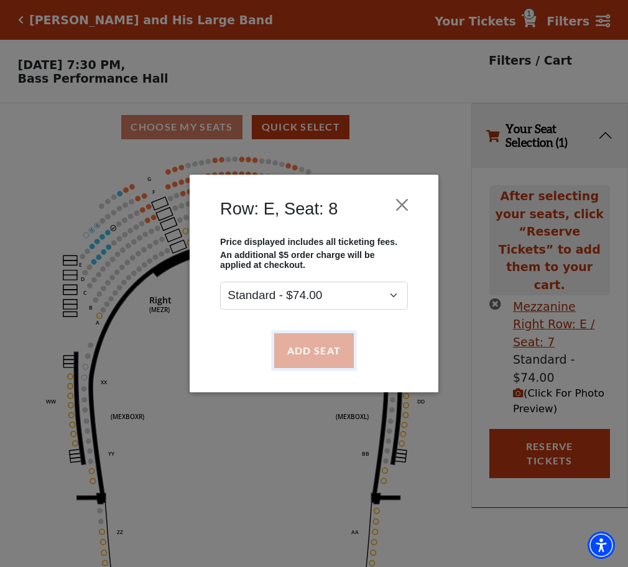
click at [328, 356] on button "Add Seat" at bounding box center [314, 350] width 80 height 35
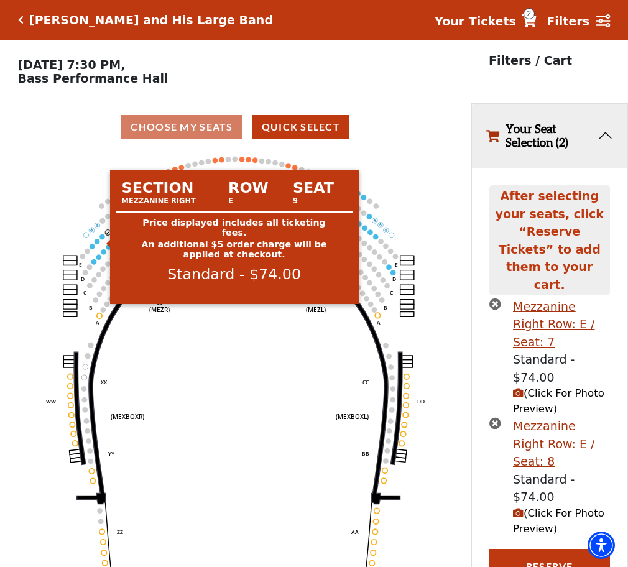
click at [103, 239] on circle at bounding box center [101, 236] width 5 height 5
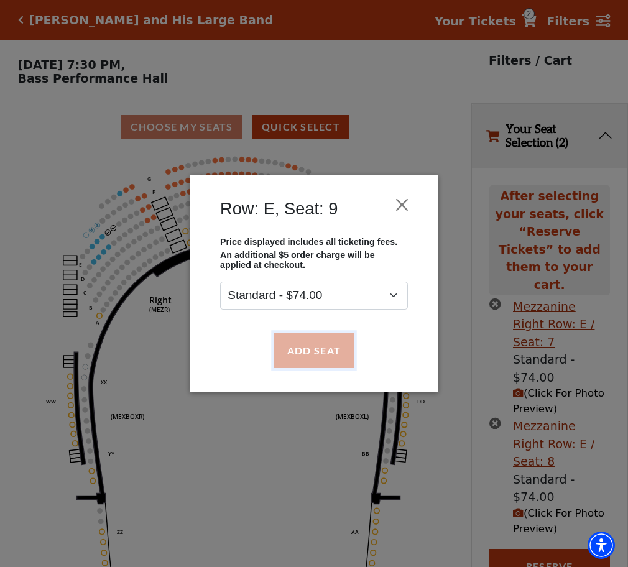
click at [320, 355] on button "Add Seat" at bounding box center [314, 350] width 80 height 35
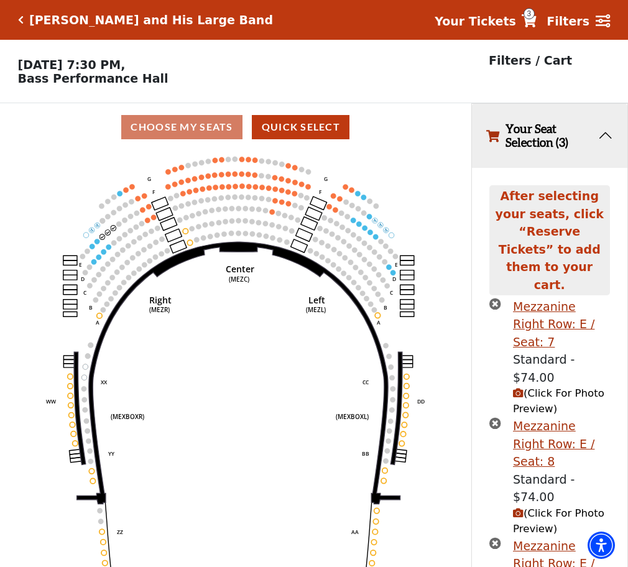
scroll to position [14, 0]
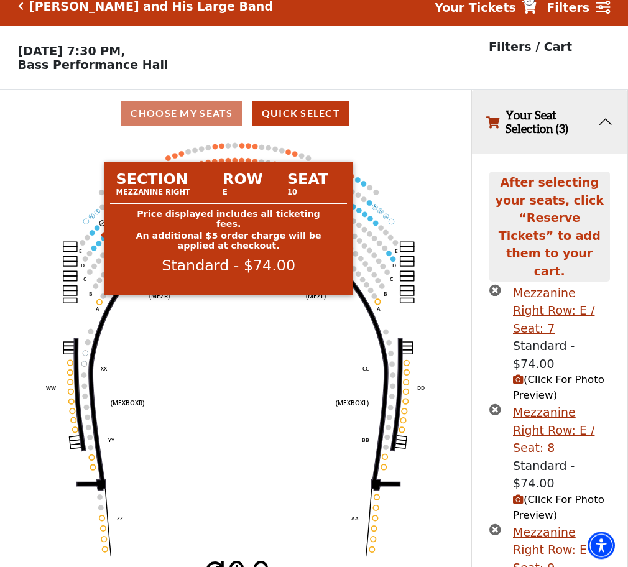
click at [96, 230] on circle at bounding box center [96, 227] width 5 height 5
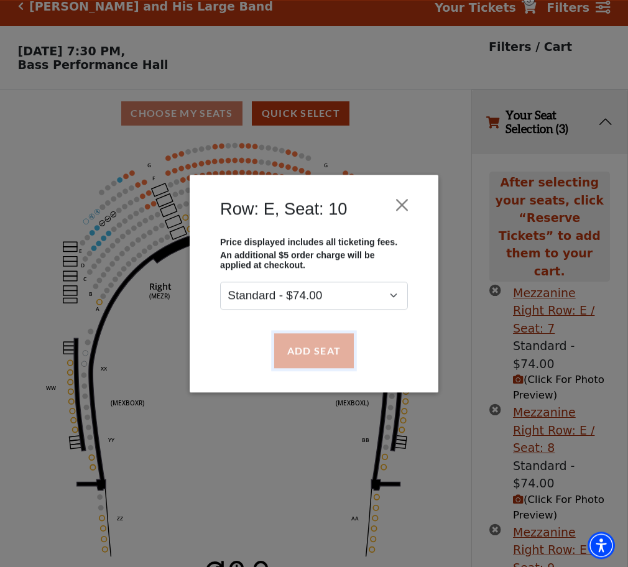
click at [308, 350] on button "Add Seat" at bounding box center [314, 350] width 80 height 35
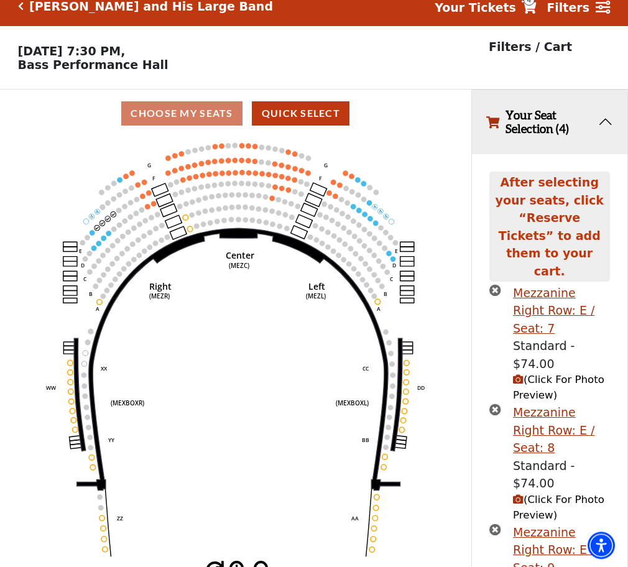
scroll to position [98, 0]
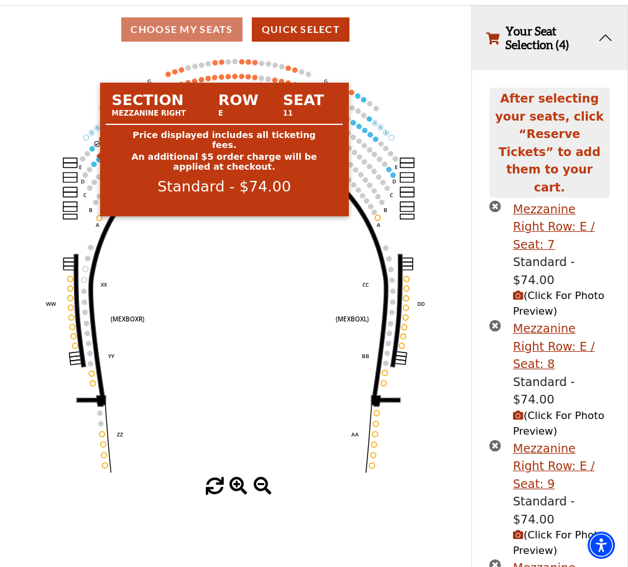
click at [91, 151] on circle at bounding box center [91, 148] width 5 height 5
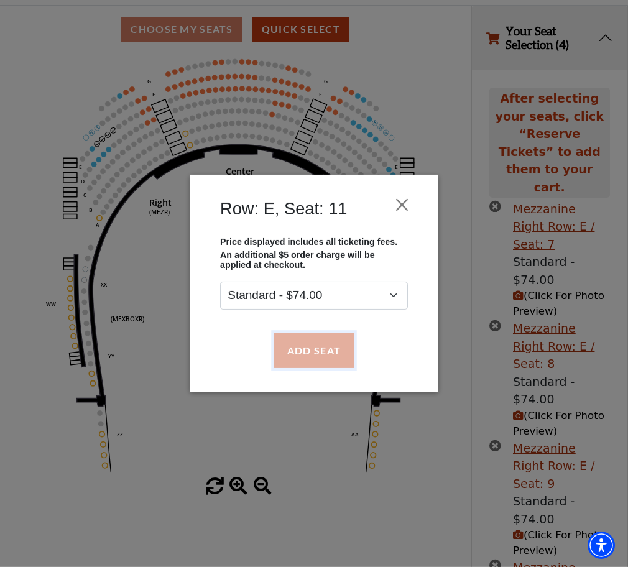
click at [315, 355] on button "Add Seat" at bounding box center [314, 350] width 80 height 35
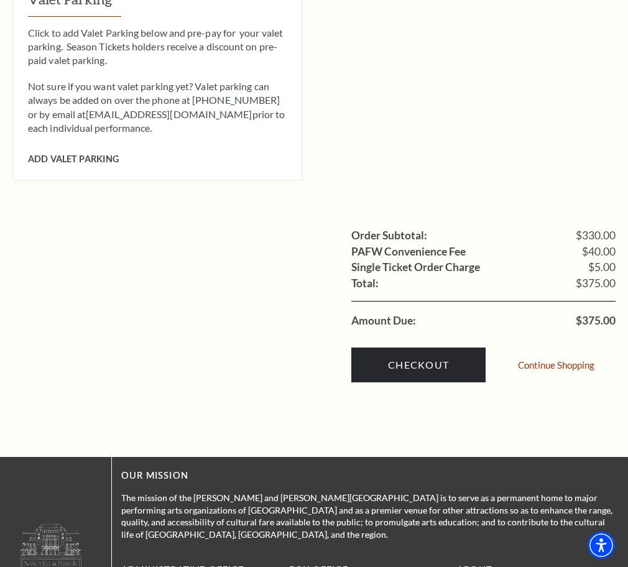
scroll to position [1141, 0]
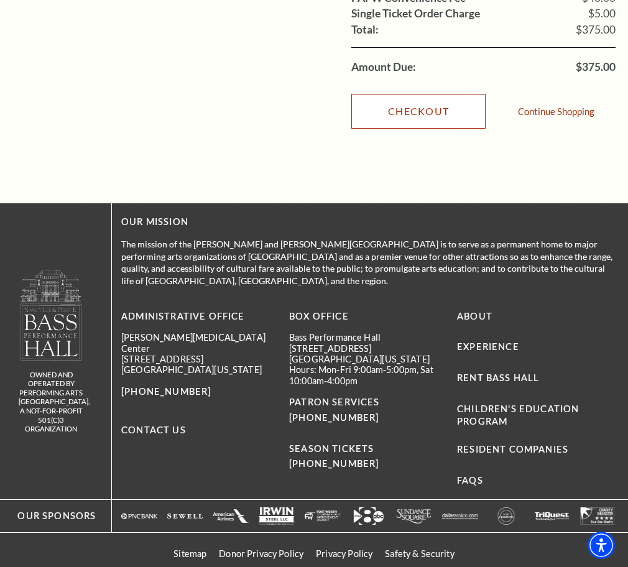
click at [422, 129] on link "Checkout" at bounding box center [418, 111] width 134 height 35
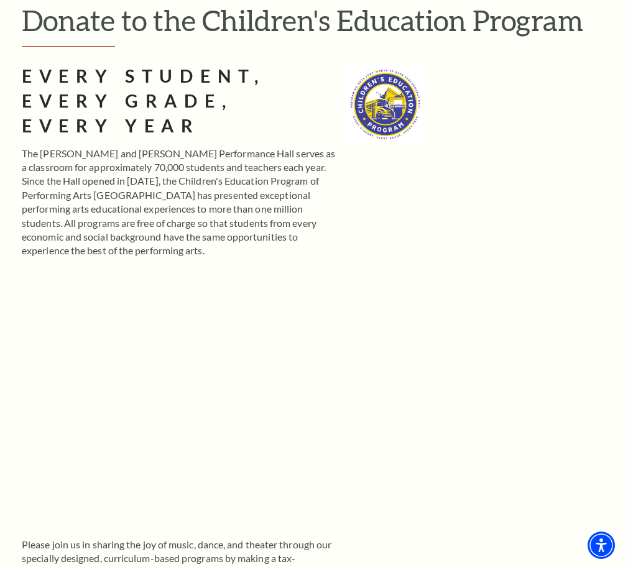
scroll to position [190, 0]
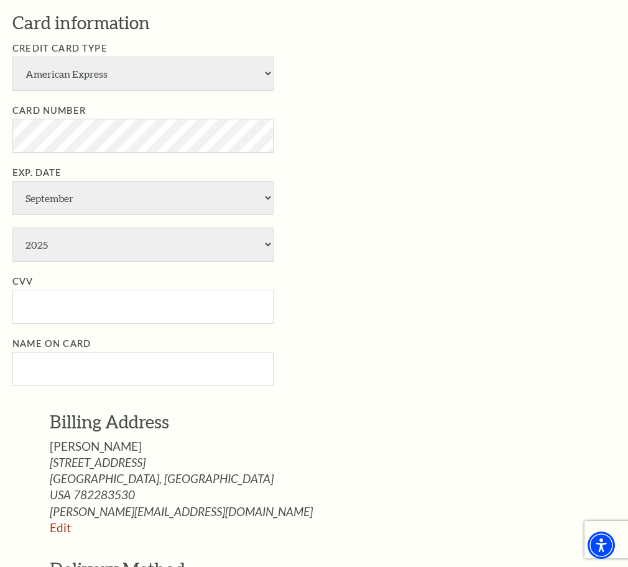
scroll to position [570, 0]
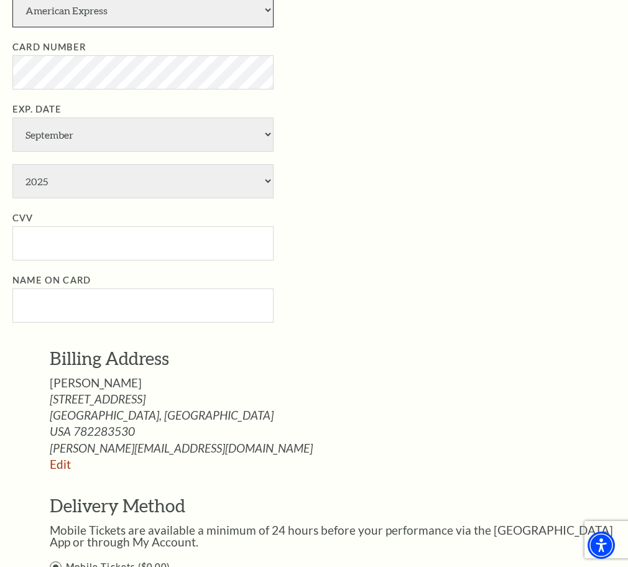
click at [12, 0] on select "American Express Visa Master Card Discover" at bounding box center [142, 10] width 261 height 34
select select "25"
click option "Master Card" at bounding box center [0, 0] width 0 height 0
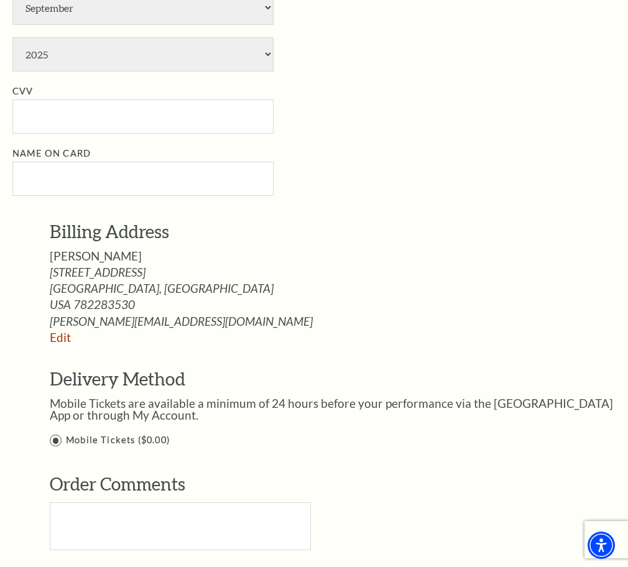
scroll to position [761, 0]
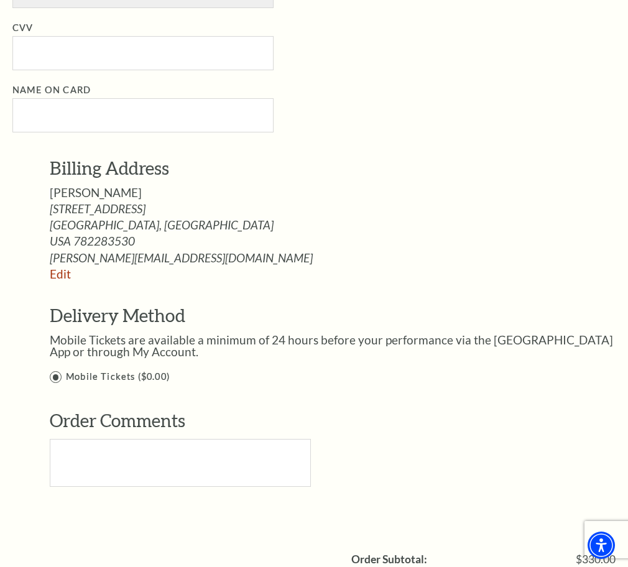
select select "5"
click option "May" at bounding box center [0, 0] width 0 height 0
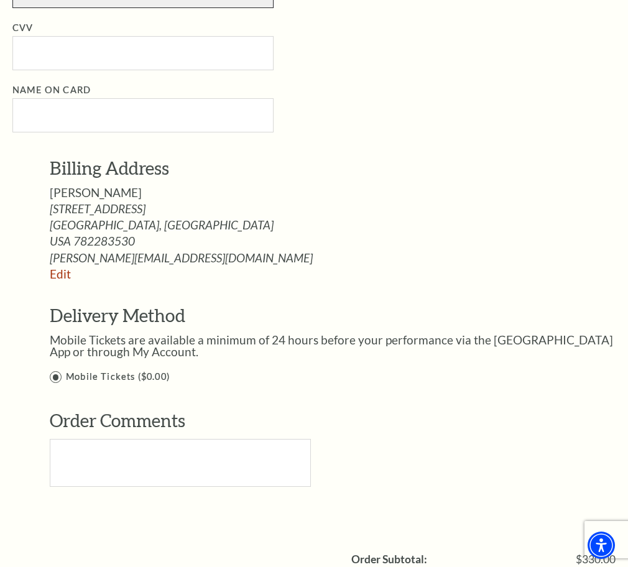
select select "2030"
click option "2030" at bounding box center [0, 0] width 0 height 0
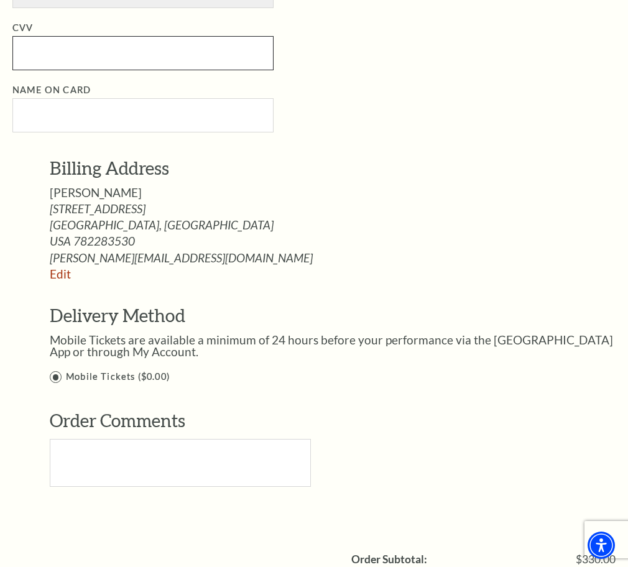
click at [25, 70] on input "CVV" at bounding box center [142, 53] width 261 height 34
type input "200"
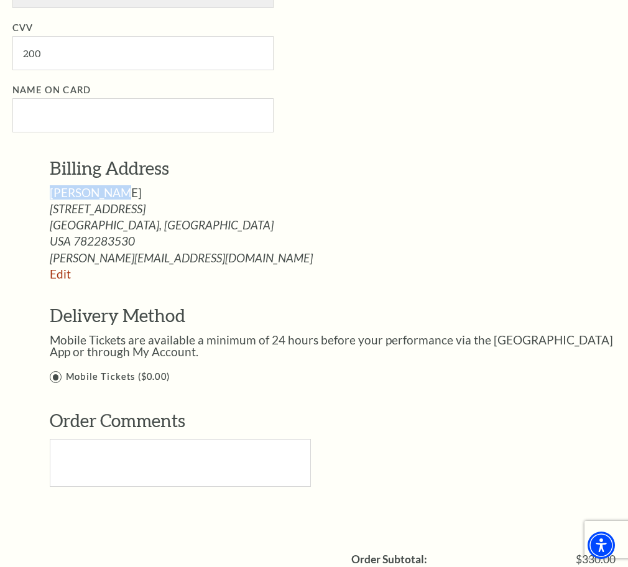
drag, startPoint x: 47, startPoint y: 536, endPoint x: 106, endPoint y: 539, distance: 59.7
click at [106, 504] on div "Billing Address [PERSON_NAME] [STREET_ADDRESS] [GEOGRAPHIC_DATA], [GEOGRAPHIC_D…" at bounding box center [322, 330] width 621 height 348
copy span "[PERSON_NAME]"
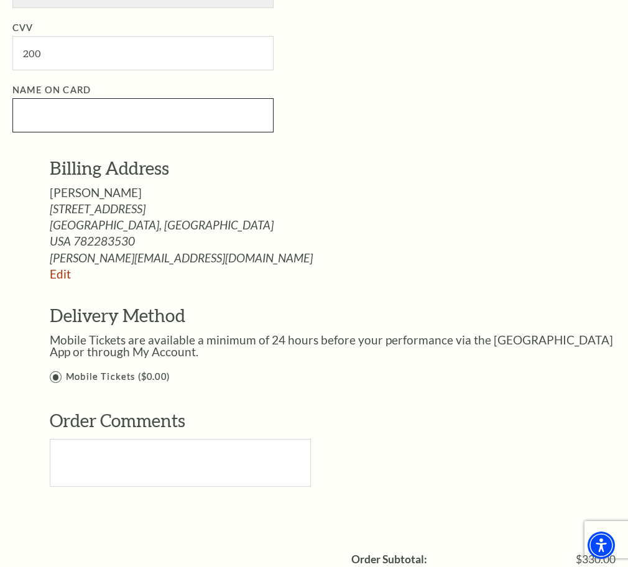
click at [32, 132] on input "Name on Card" at bounding box center [142, 115] width 261 height 34
paste input "[PERSON_NAME]"
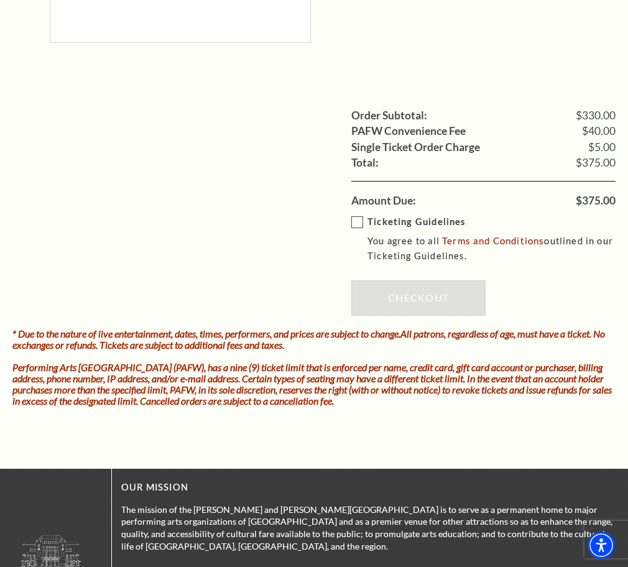
scroll to position [1331, 0]
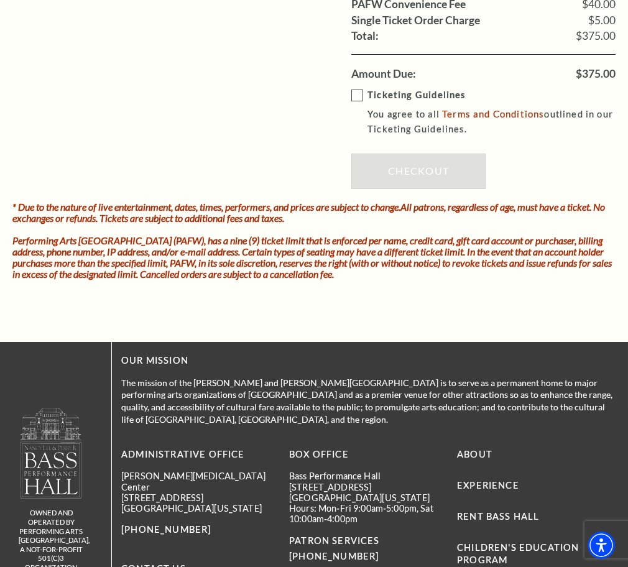
type input "[PERSON_NAME]"
click at [357, 137] on label "Ticketing Guidelines You agree to all Terms and Conditions outlined in our Tick…" at bounding box center [492, 113] width 282 height 50
click at [0, 0] on input "Ticketing Guidelines You agree to all Terms and Conditions outlined in our Tick…" at bounding box center [0, 0] width 0 height 0
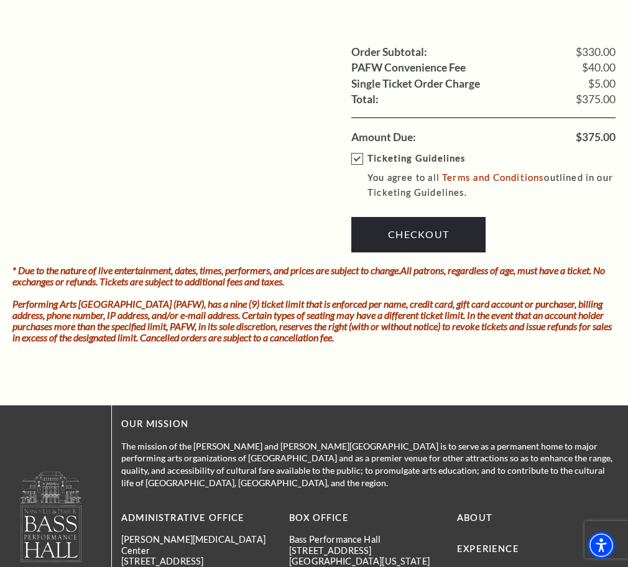
scroll to position [1458, 0]
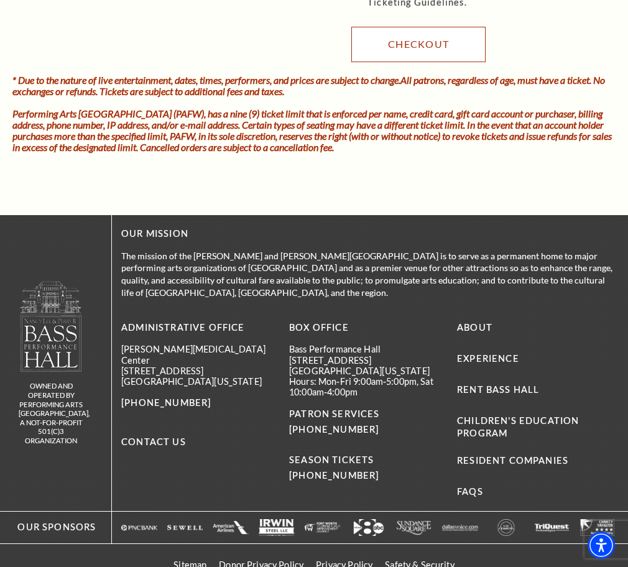
click at [425, 62] on link "Checkout" at bounding box center [418, 44] width 134 height 35
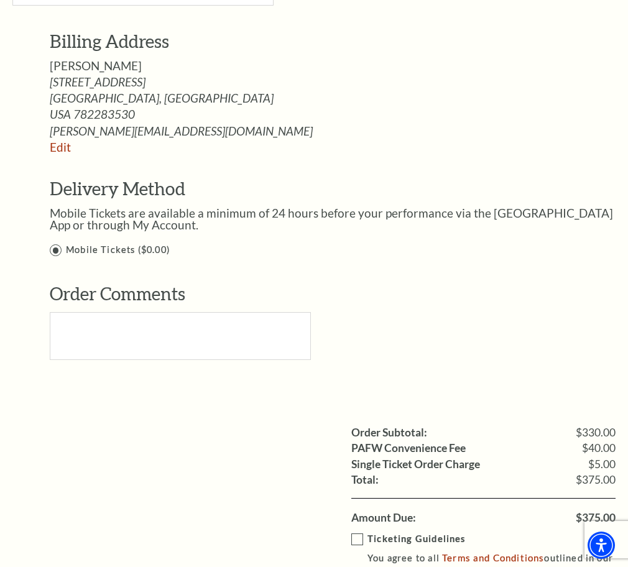
scroll to position [697, 0]
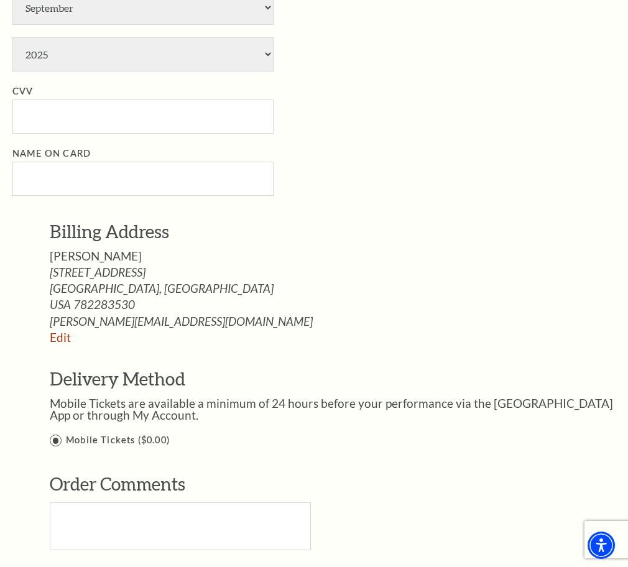
select select "25"
click option "Master Card" at bounding box center [0, 0] width 0 height 0
click at [12, 0] on select "January February March April May June July August September October November De…" at bounding box center [142, 8] width 261 height 34
select select "5"
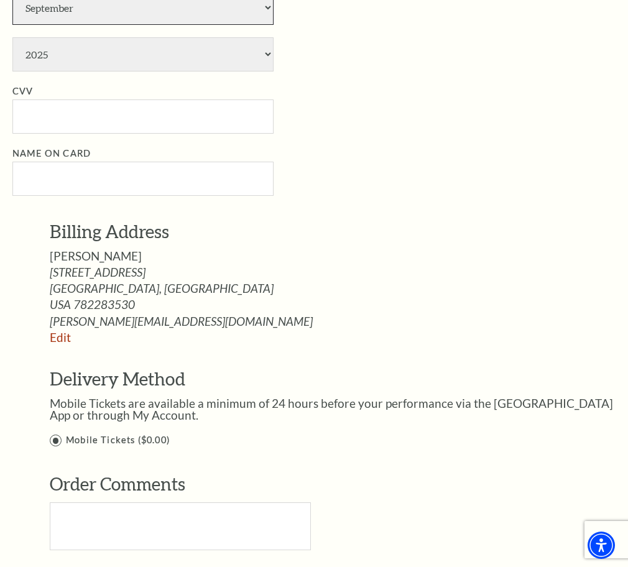
click option "May" at bounding box center [0, 0] width 0 height 0
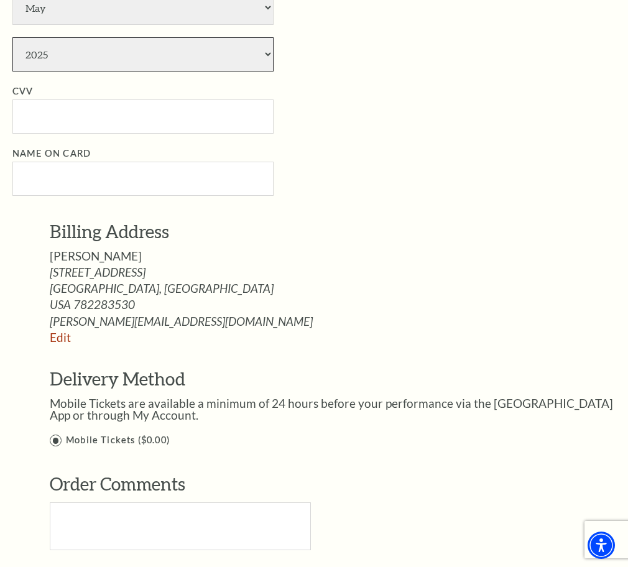
click at [12, 37] on select "2025 2026 2027 2028 2029 2030 2031 2032 2033 2034" at bounding box center [142, 54] width 261 height 34
select select "2030"
click option "2030" at bounding box center [0, 0] width 0 height 0
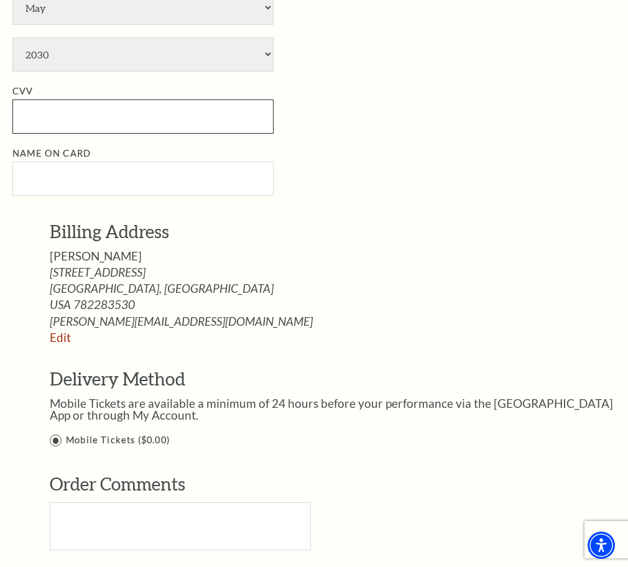
click at [30, 134] on input "CVV" at bounding box center [142, 116] width 261 height 34
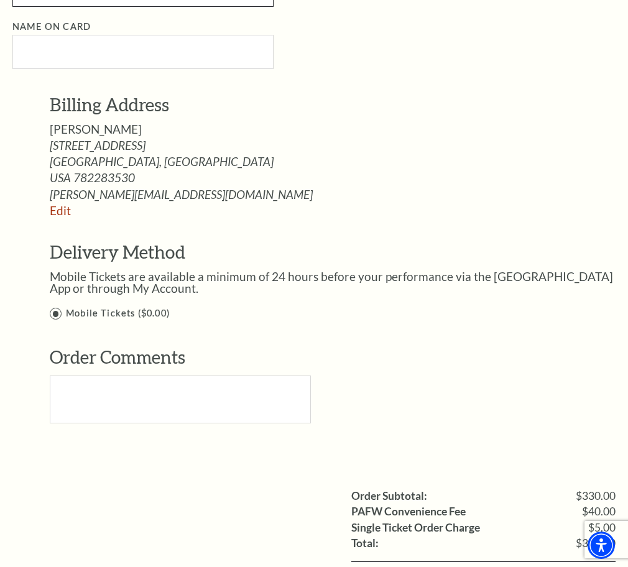
type input "108"
drag, startPoint x: 48, startPoint y: 473, endPoint x: 114, endPoint y: 477, distance: 65.4
click at [114, 441] on div "Billing Address [PERSON_NAME] [STREET_ADDRESS] [GEOGRAPHIC_DATA], [GEOGRAPHIC_D…" at bounding box center [322, 267] width 621 height 348
copy span "[PERSON_NAME]"
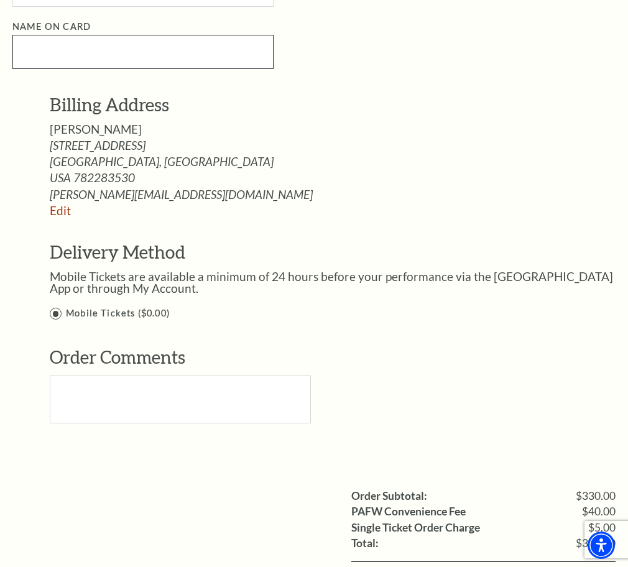
click at [35, 69] on input "Name on Card" at bounding box center [142, 52] width 261 height 34
paste input "[PERSON_NAME]"
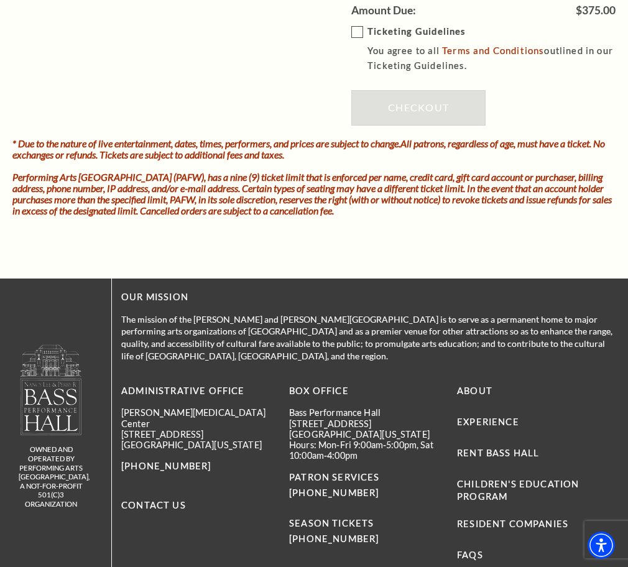
scroll to position [1458, 0]
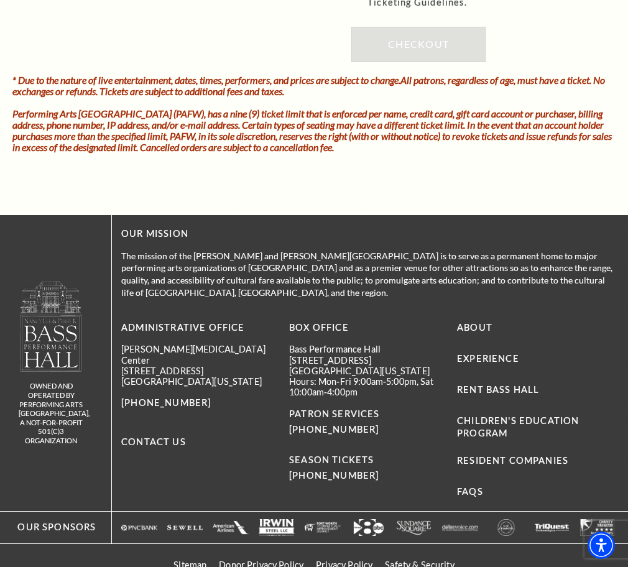
type input "[PERSON_NAME]"
drag, startPoint x: 355, startPoint y: 313, endPoint x: 361, endPoint y: 320, distance: 9.3
click at [0, 0] on input "Ticketing Guidelines You agree to all Terms and Conditions outlined in our Tick…" at bounding box center [0, 0] width 0 height 0
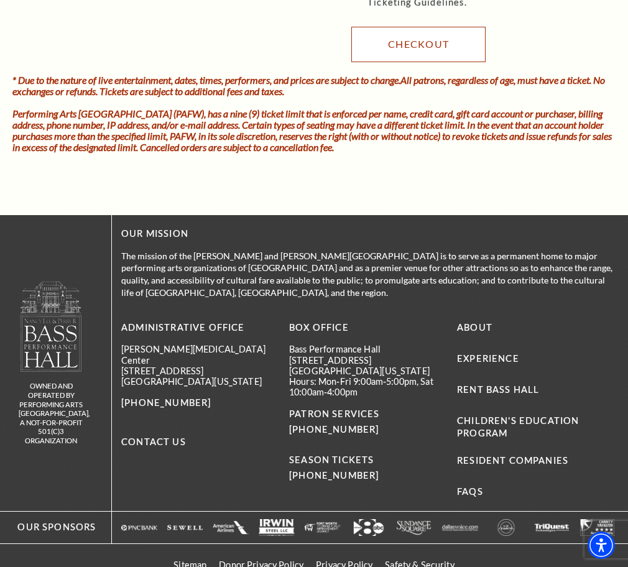
click at [408, 62] on link "Checkout" at bounding box center [418, 44] width 134 height 35
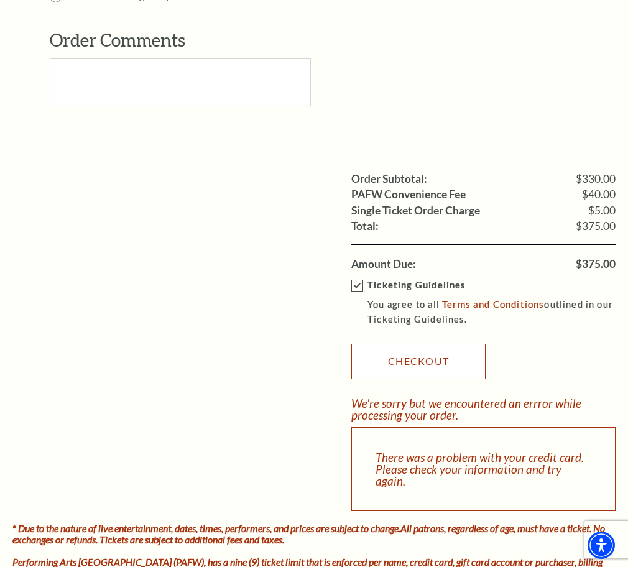
scroll to position [887, 0]
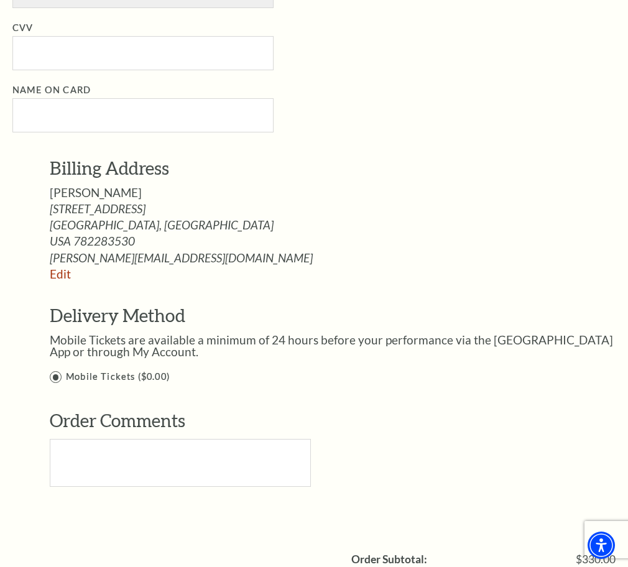
scroll to position [697, 0]
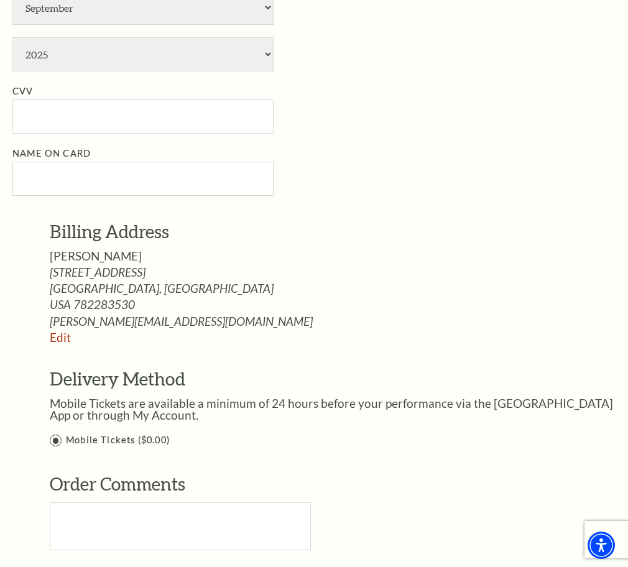
select select "25"
click option "Master Card" at bounding box center [0, 0] width 0 height 0
click at [12, 0] on select "January February March April May June July August September October November De…" at bounding box center [142, 8] width 261 height 34
select select "10"
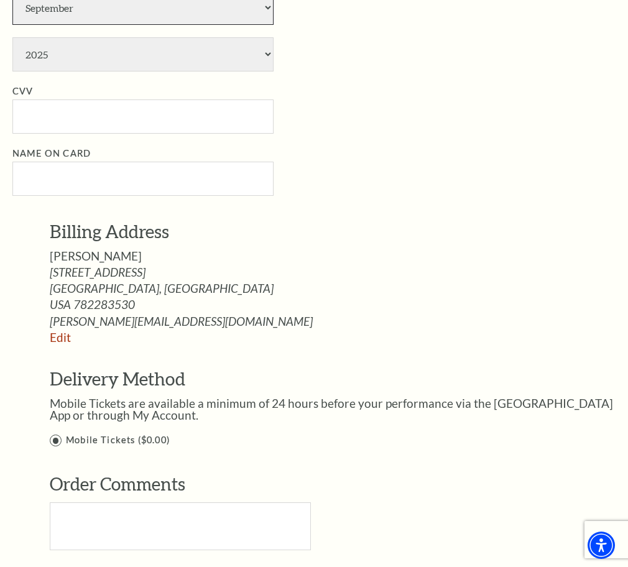
click option "October" at bounding box center [0, 0] width 0 height 0
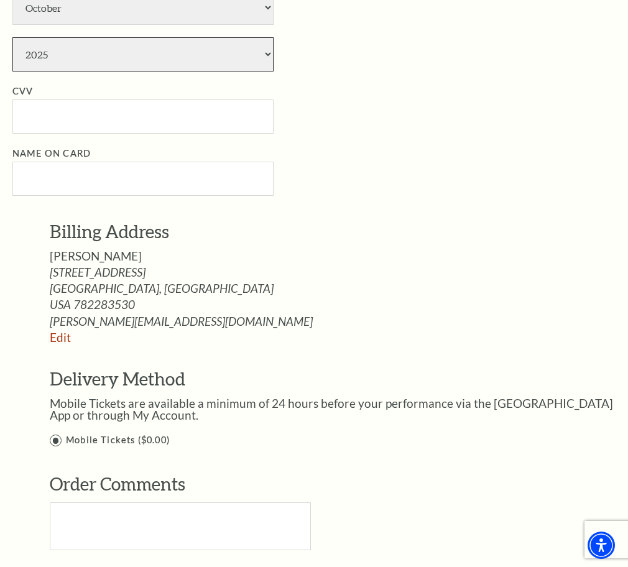
click at [12, 37] on select "2025 2026 2027 2028 2029 2030 2031 2032 2033 2034" at bounding box center [142, 54] width 261 height 34
select select "2028"
click option "2028" at bounding box center [0, 0] width 0 height 0
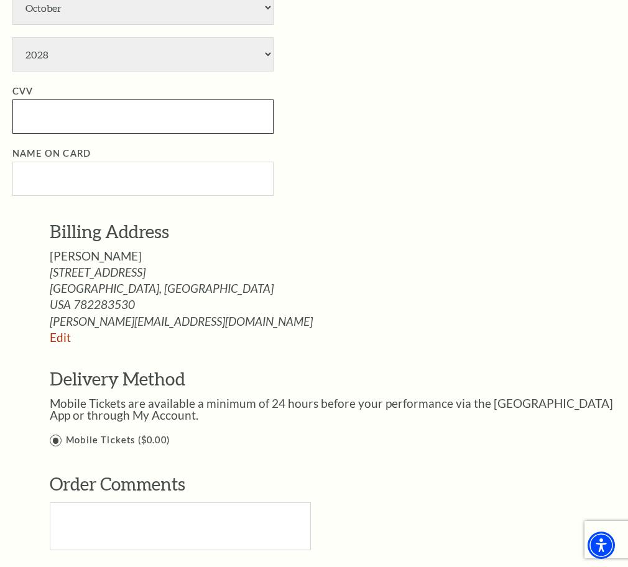
click at [34, 134] on input "CVV" at bounding box center [142, 116] width 261 height 34
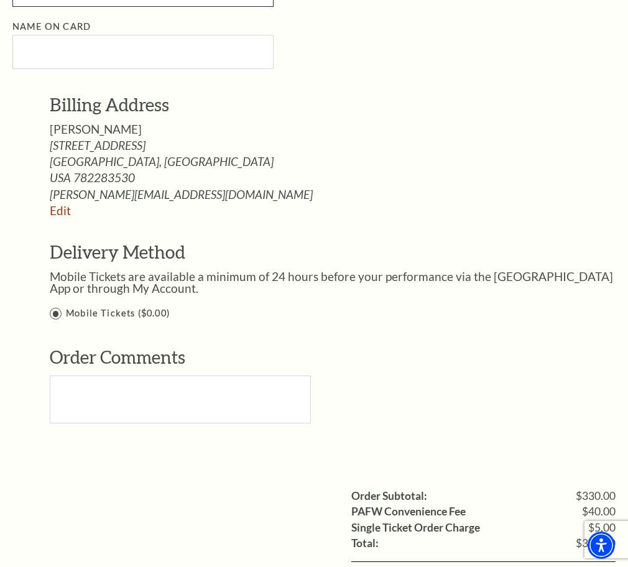
type input "216"
drag, startPoint x: 47, startPoint y: 472, endPoint x: 109, endPoint y: 476, distance: 62.3
click at [109, 441] on div "Billing Address [PERSON_NAME] [STREET_ADDRESS] [GEOGRAPHIC_DATA], [GEOGRAPHIC_D…" at bounding box center [322, 267] width 621 height 348
copy span "[PERSON_NAME]"
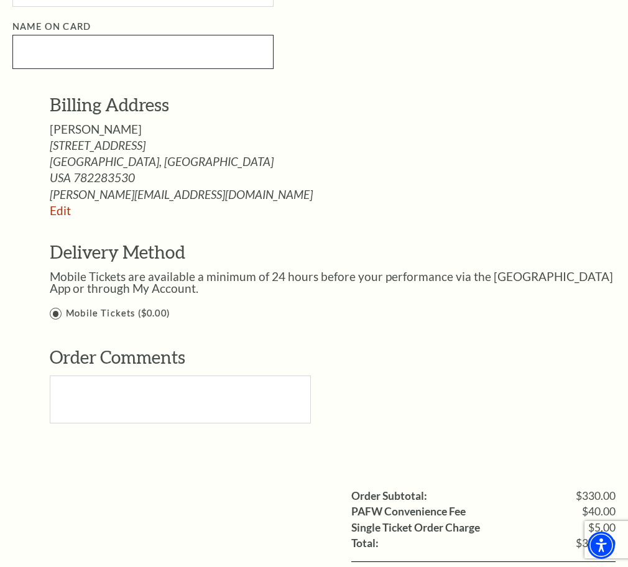
click at [25, 69] on input "Name on Card" at bounding box center [142, 52] width 261 height 34
paste input "[PERSON_NAME]"
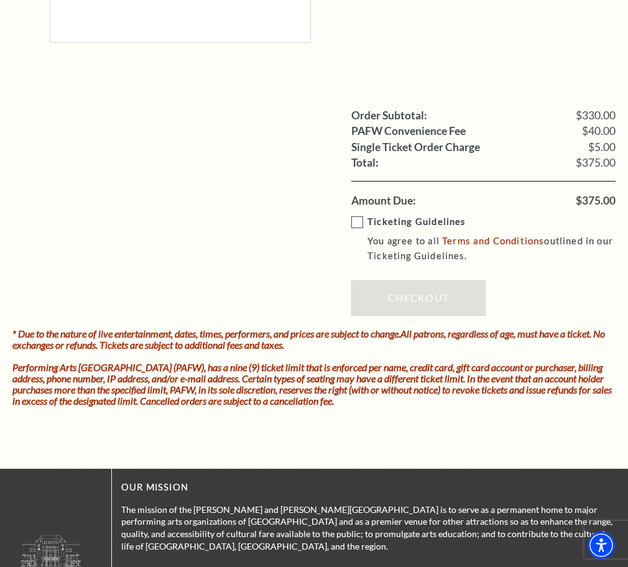
scroll to position [1331, 0]
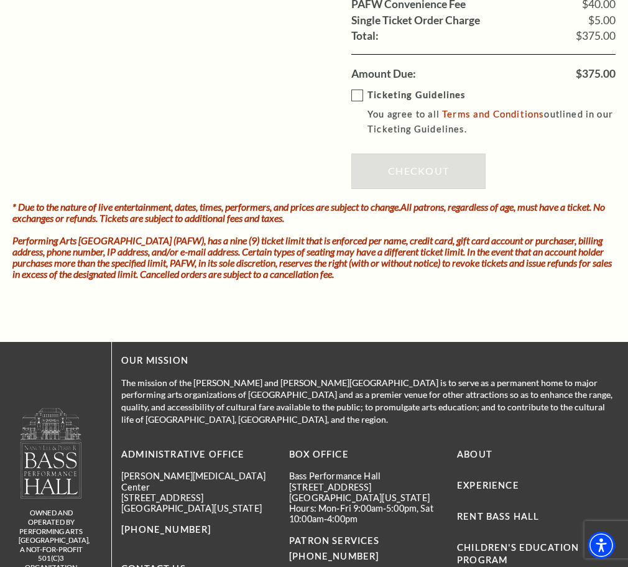
type input "[PERSON_NAME]"
click at [356, 137] on label "Ticketing Guidelines You agree to all Terms and Conditions outlined in our Tick…" at bounding box center [492, 113] width 282 height 50
click at [0, 0] on input "Ticketing Guidelines You agree to all Terms and Conditions outlined in our Tick…" at bounding box center [0, 0] width 0 height 0
click at [413, 188] on link "Checkout" at bounding box center [418, 170] width 134 height 35
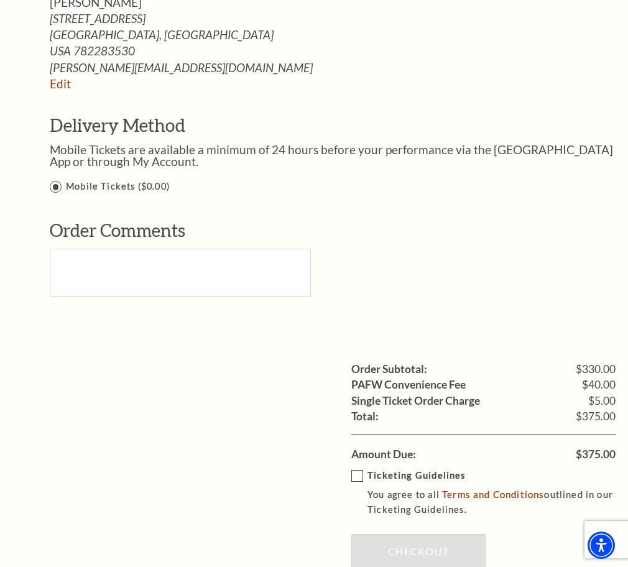
scroll to position [887, 0]
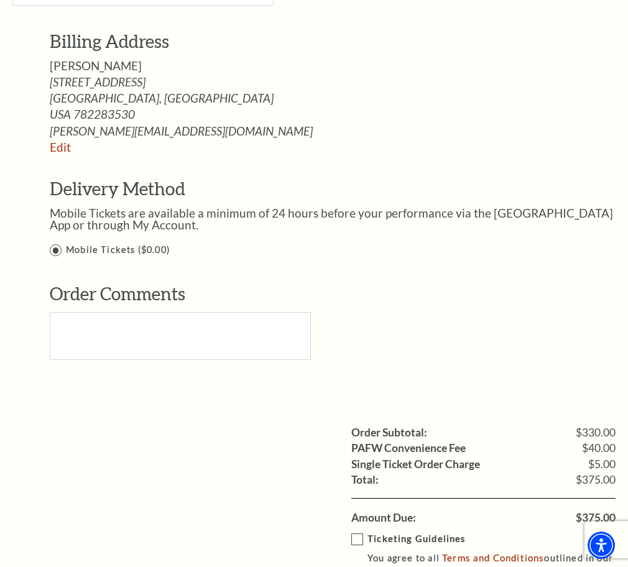
select select "10"
click option "October" at bounding box center [0, 0] width 0 height 0
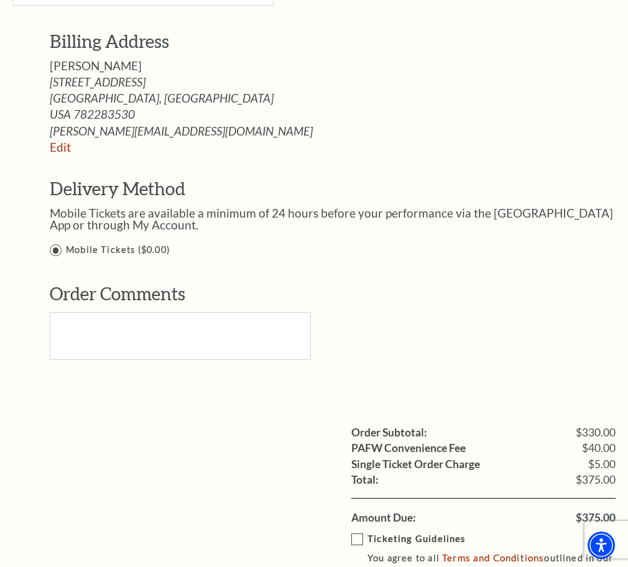
select select "2028"
click option "2028" at bounding box center [0, 0] width 0 height 0
type input "373"
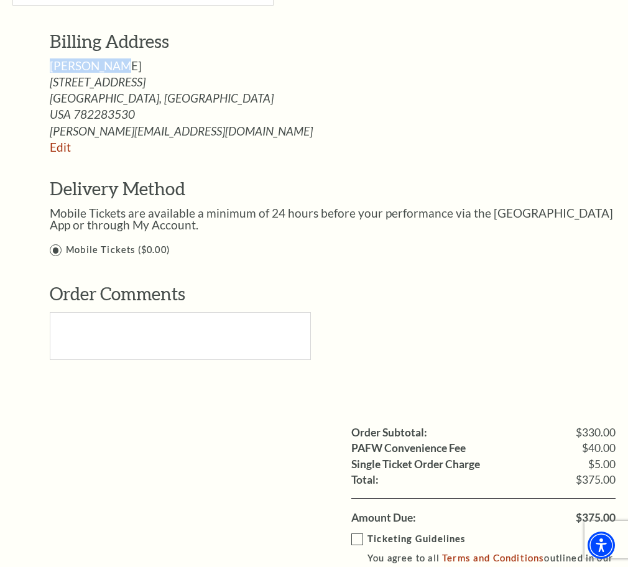
drag, startPoint x: 48, startPoint y: 408, endPoint x: 111, endPoint y: 408, distance: 63.4
click at [111, 377] on div "Billing Address [PERSON_NAME] [STREET_ADDRESS] [GEOGRAPHIC_DATA], [GEOGRAPHIC_D…" at bounding box center [322, 203] width 621 height 348
copy span "[PERSON_NAME]"
paste input "[PERSON_NAME]"
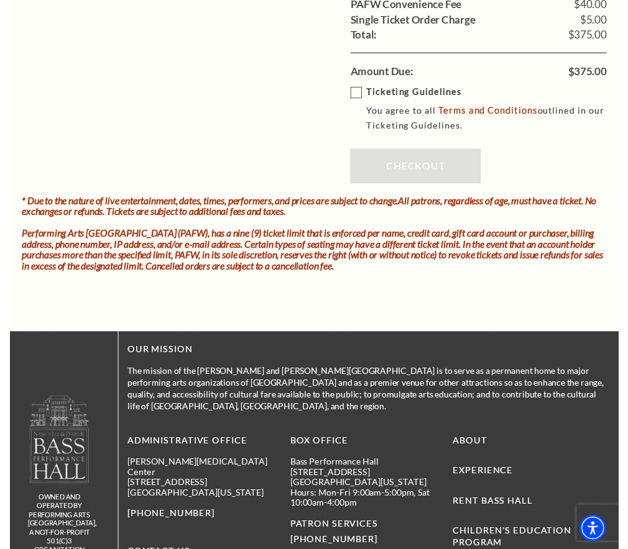
scroll to position [1521, 0]
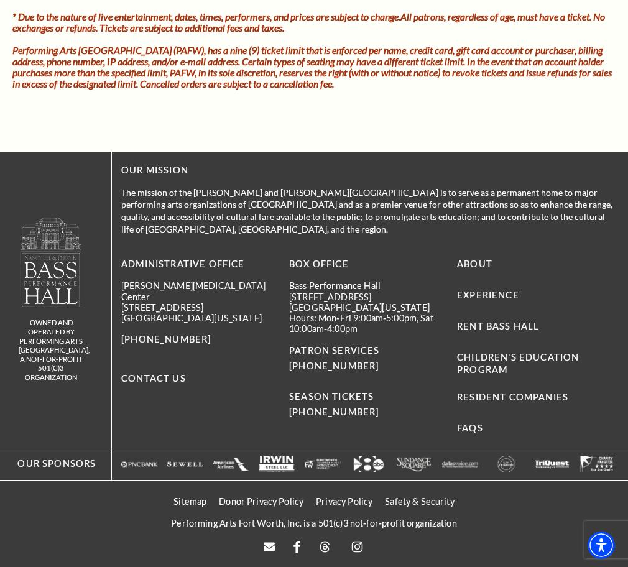
type input "[PERSON_NAME]"
click at [0, 0] on input "Ticketing Guidelines You agree to all Terms and Conditions outlined in our Tick…" at bounding box center [0, 0] width 0 height 0
